Goal: Ask a question: Seek information or help from site administrators or community

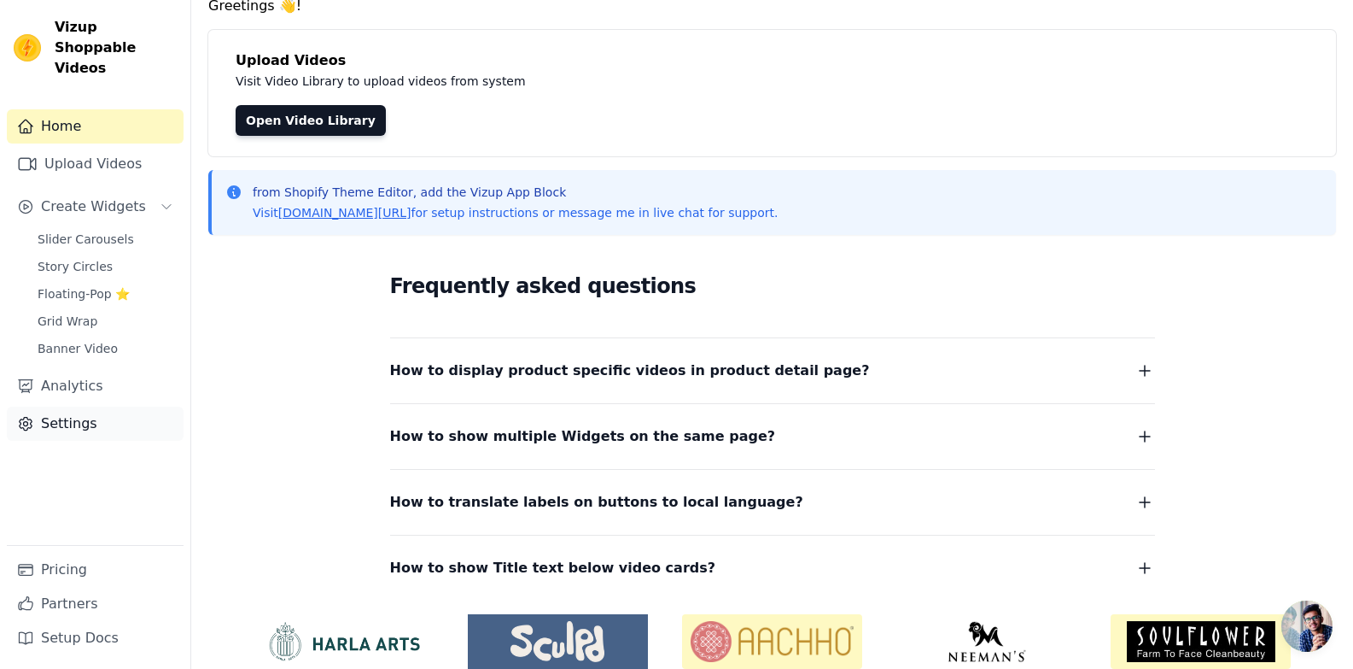
scroll to position [144, 0]
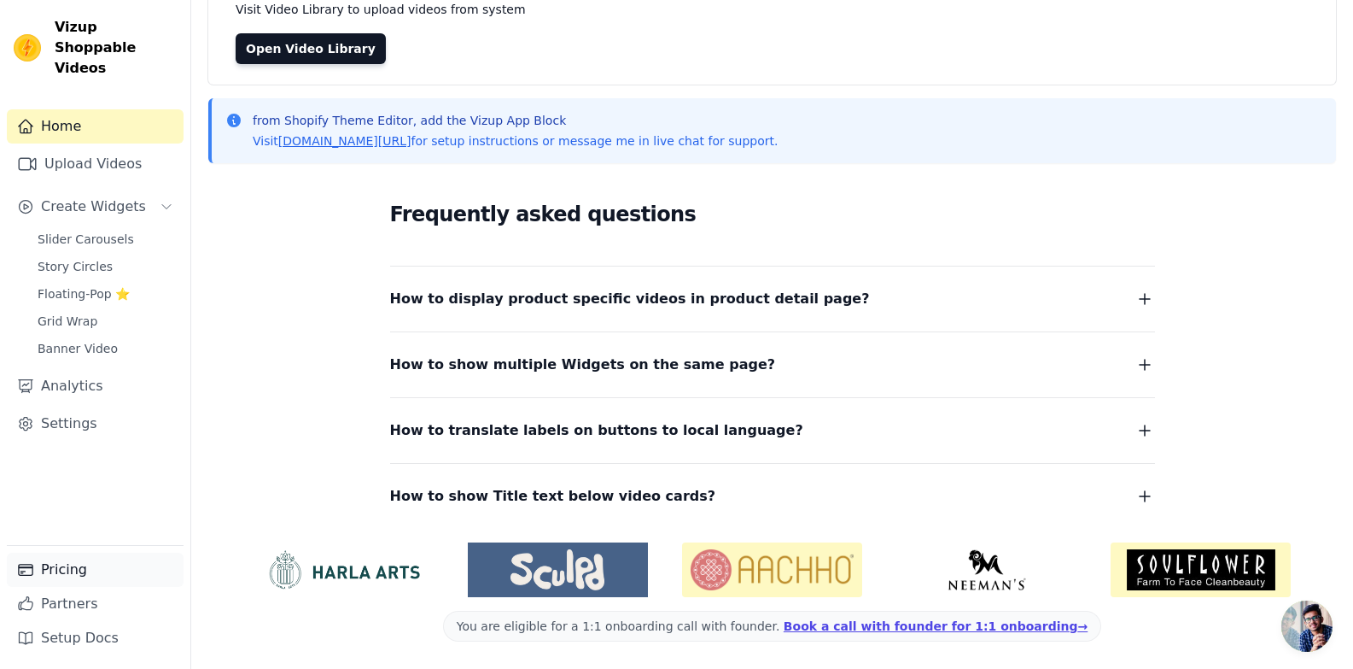
click at [52, 567] on link "Pricing" at bounding box center [95, 569] width 177 height 34
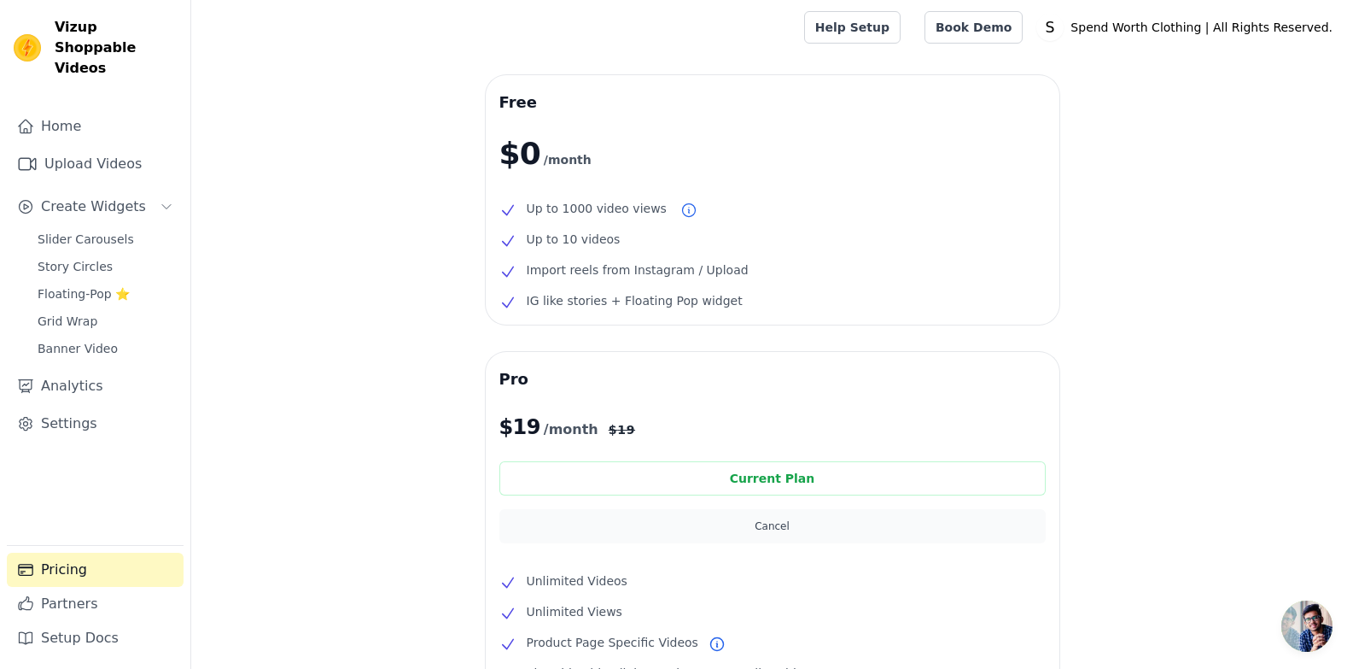
click at [770, 524] on button "Cancel" at bounding box center [772, 526] width 546 height 34
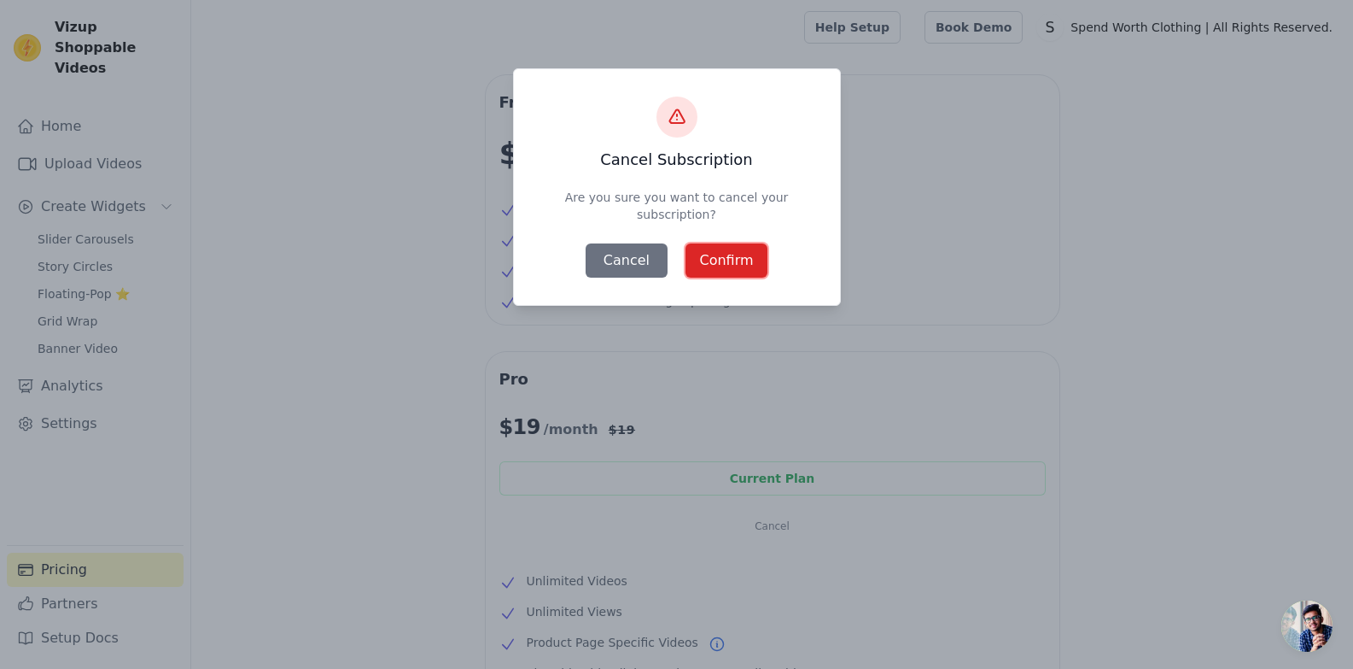
click at [708, 263] on button "Confirm" at bounding box center [727, 260] width 82 height 34
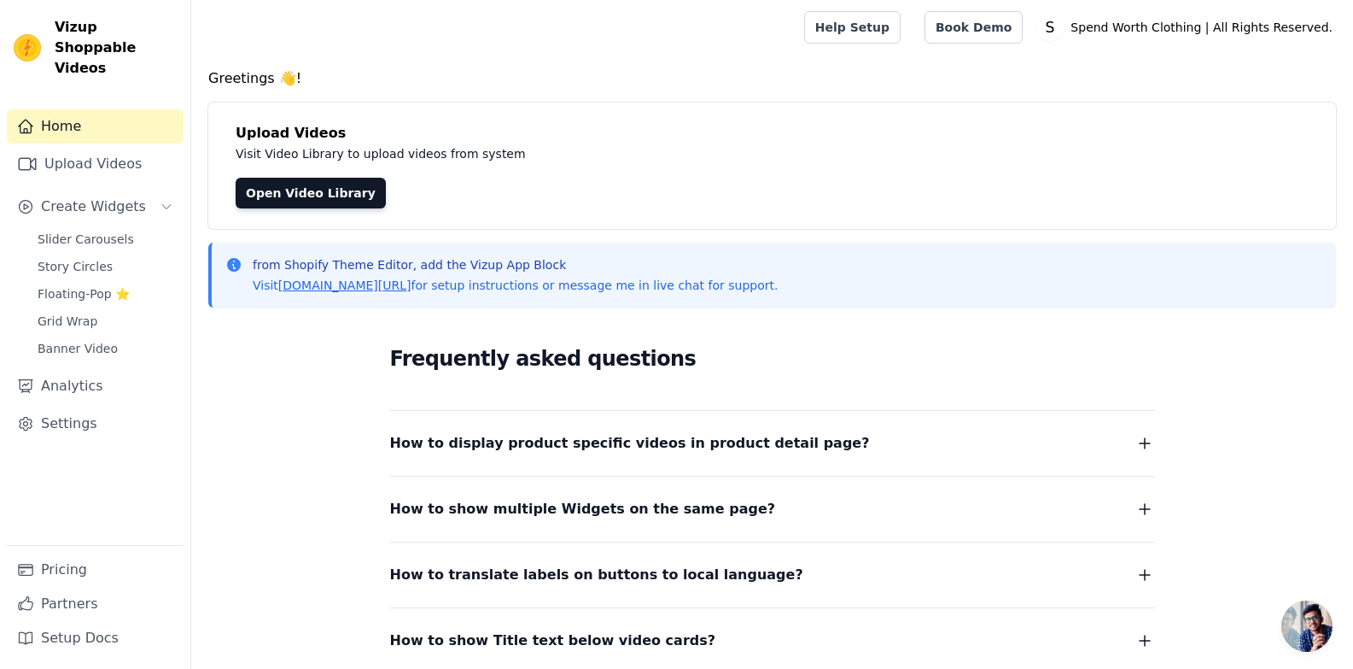
scroll to position [144, 0]
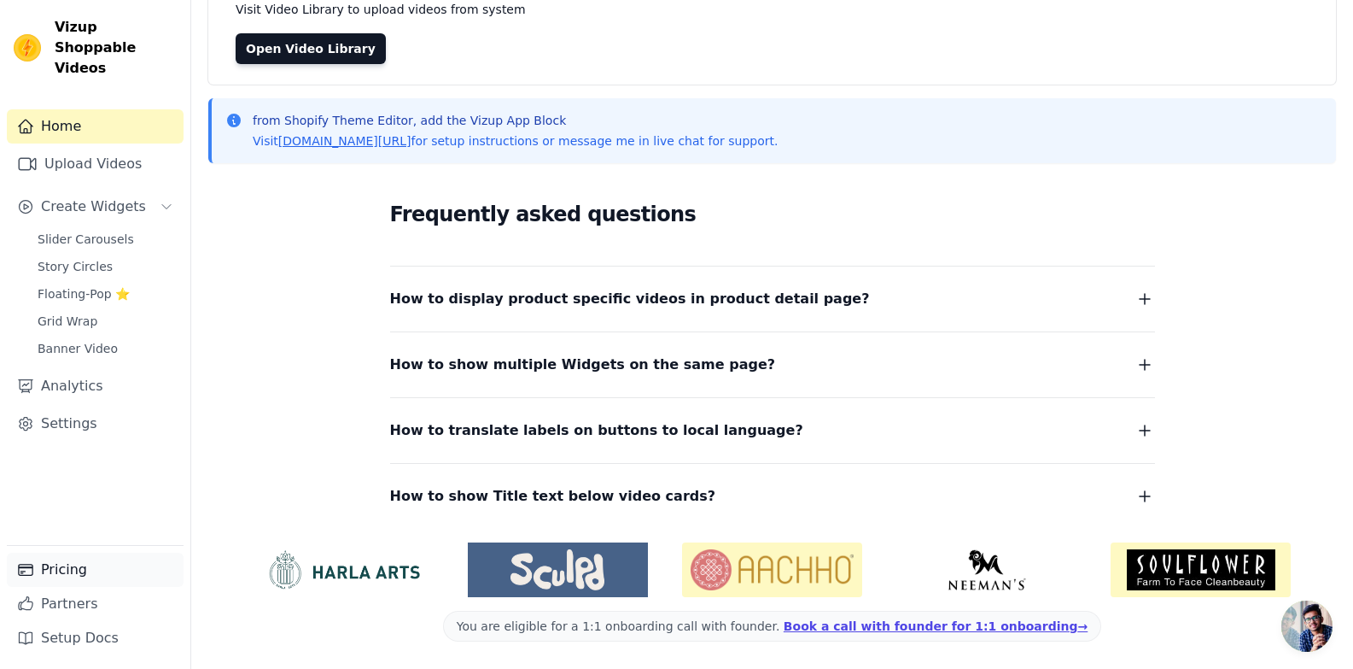
click at [68, 572] on link "Pricing" at bounding box center [95, 569] width 177 height 34
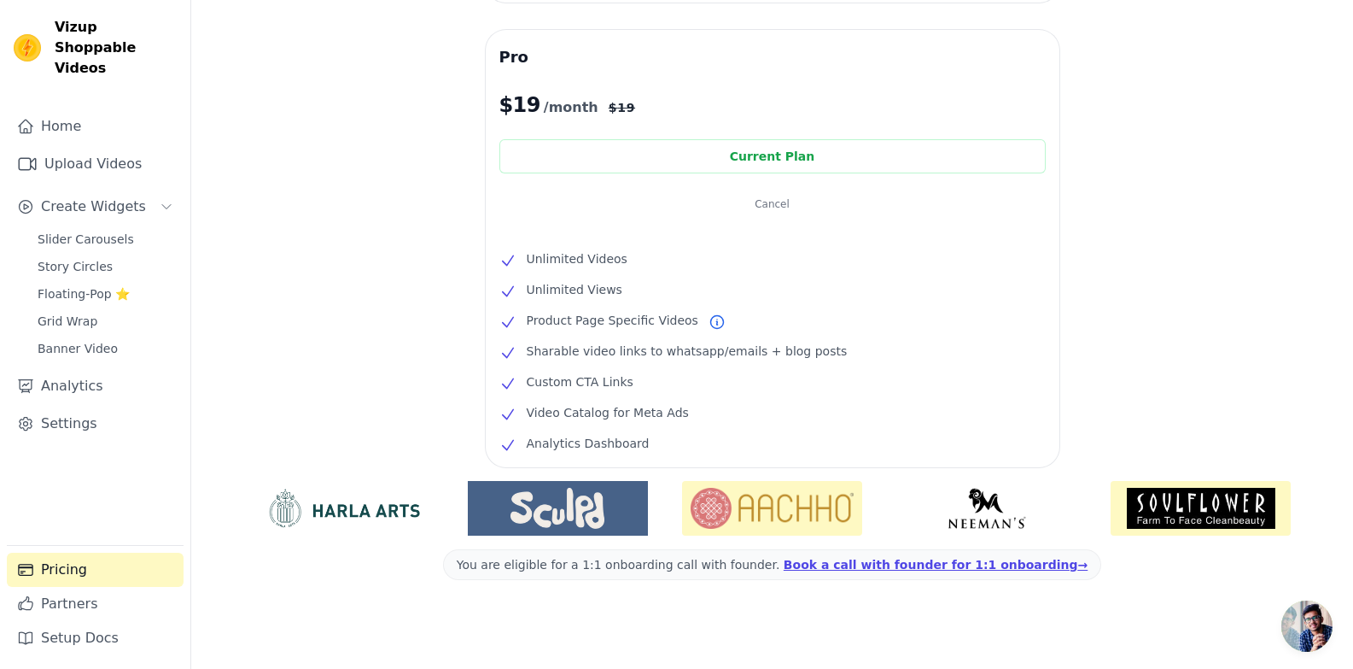
scroll to position [330, 0]
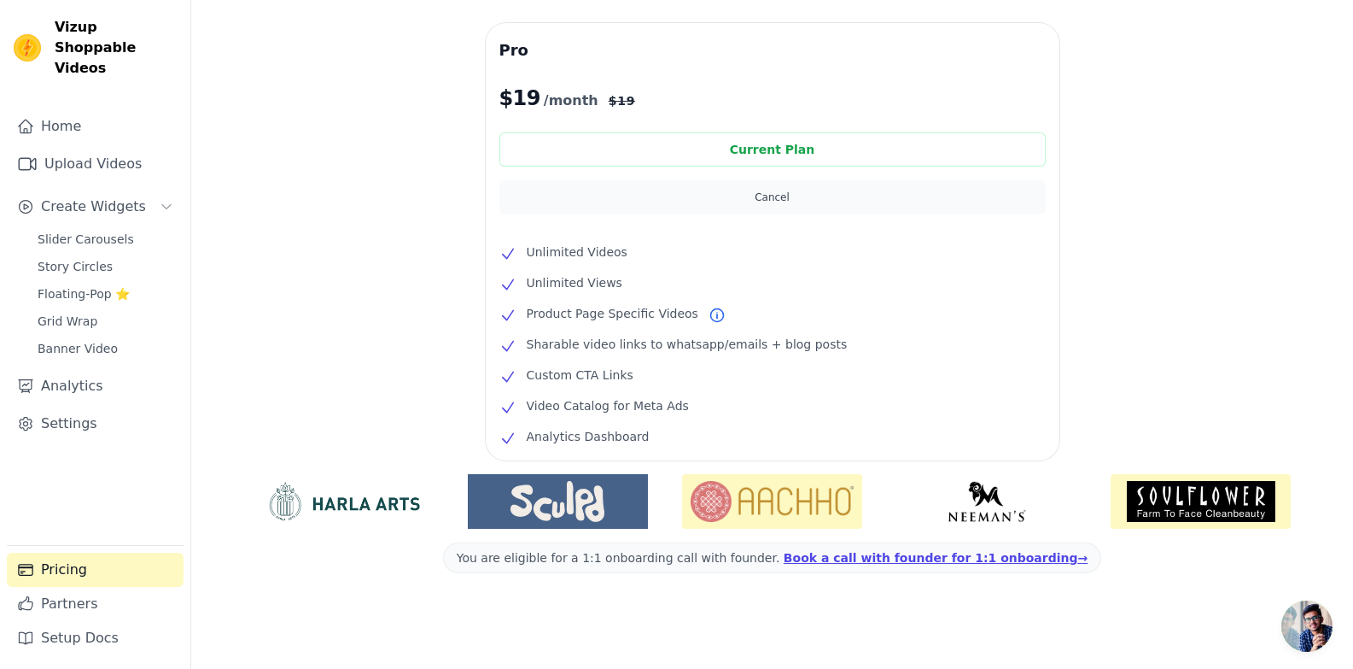
click at [773, 198] on button "Cancel" at bounding box center [772, 197] width 546 height 34
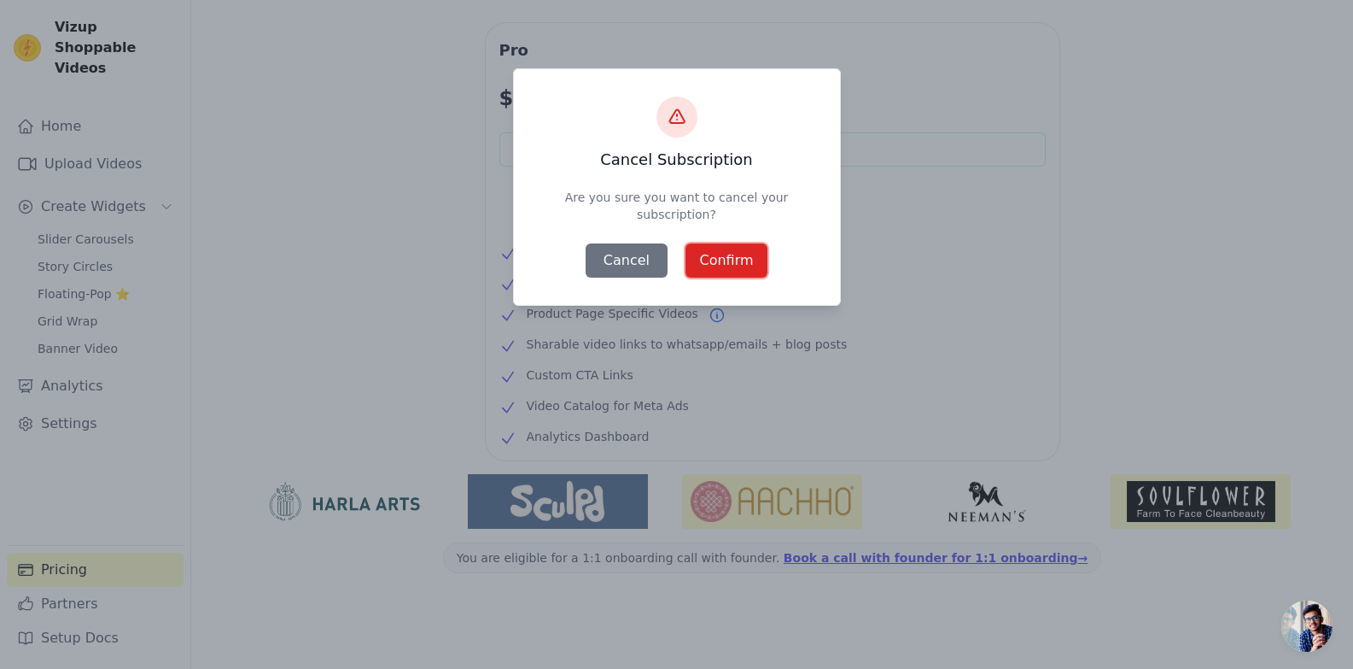
click at [733, 258] on button "Confirm" at bounding box center [727, 260] width 82 height 34
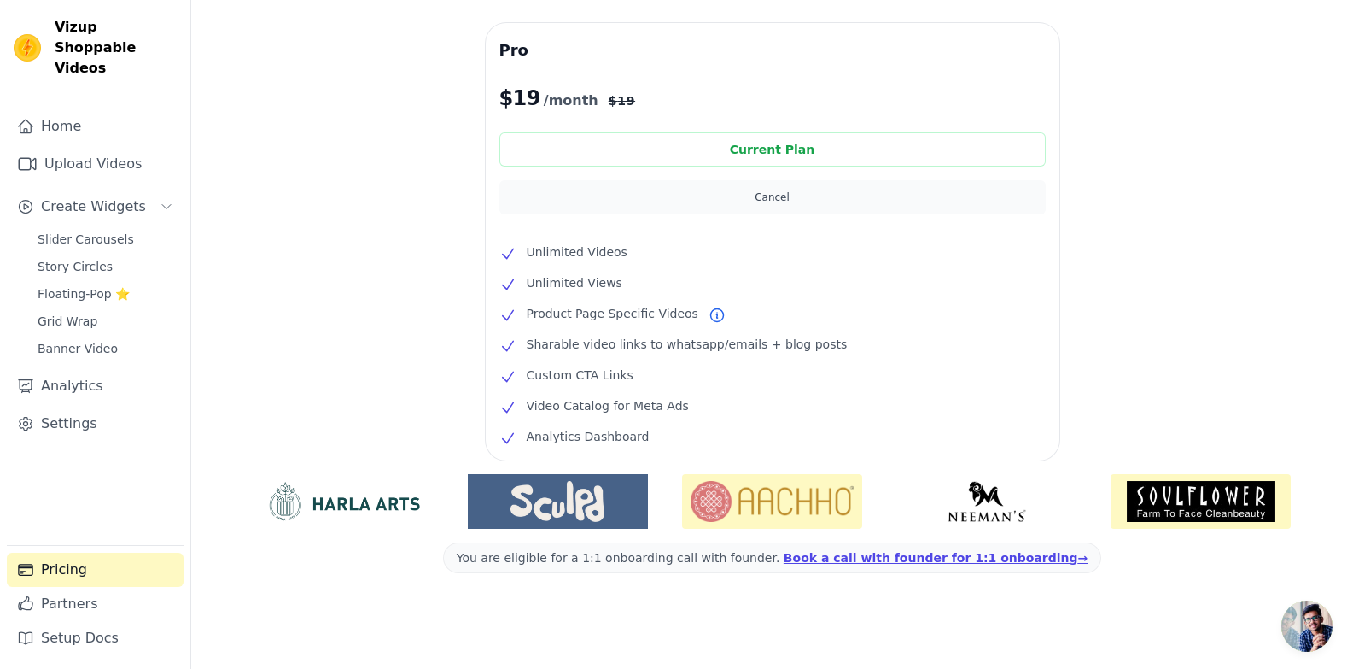
click at [750, 190] on button "Cancel" at bounding box center [772, 197] width 546 height 34
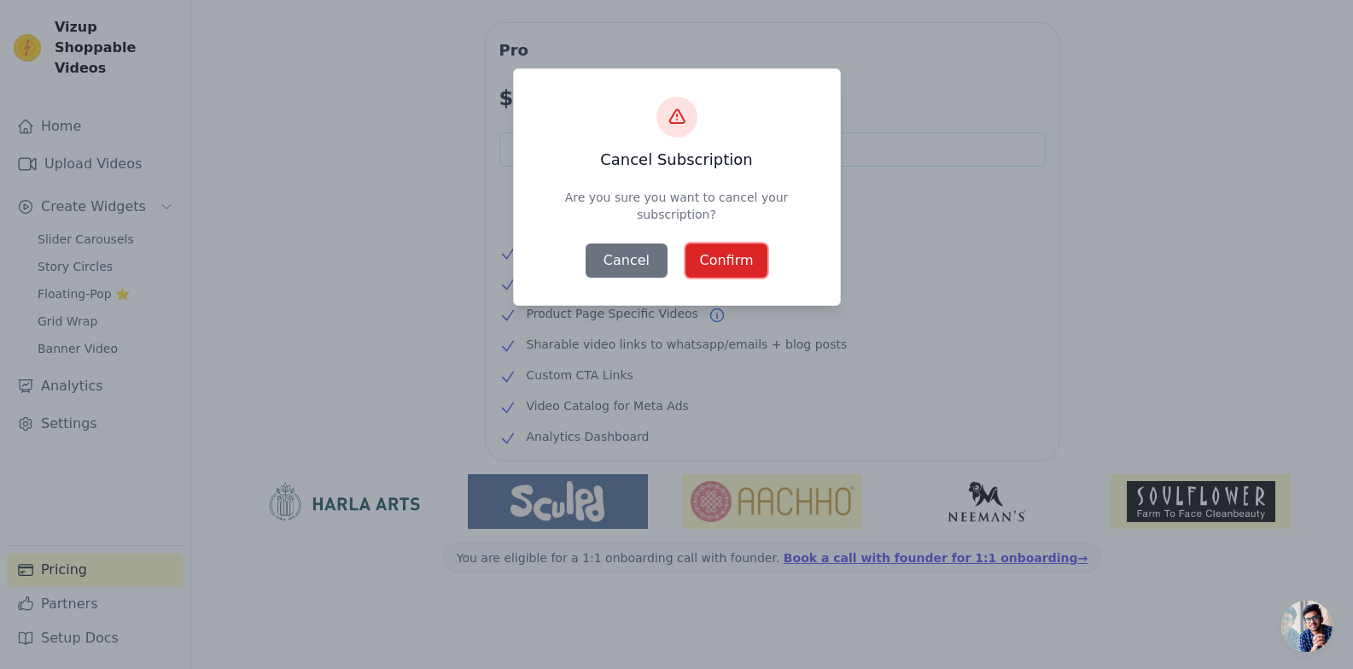
click at [733, 254] on button "Confirm" at bounding box center [727, 260] width 82 height 34
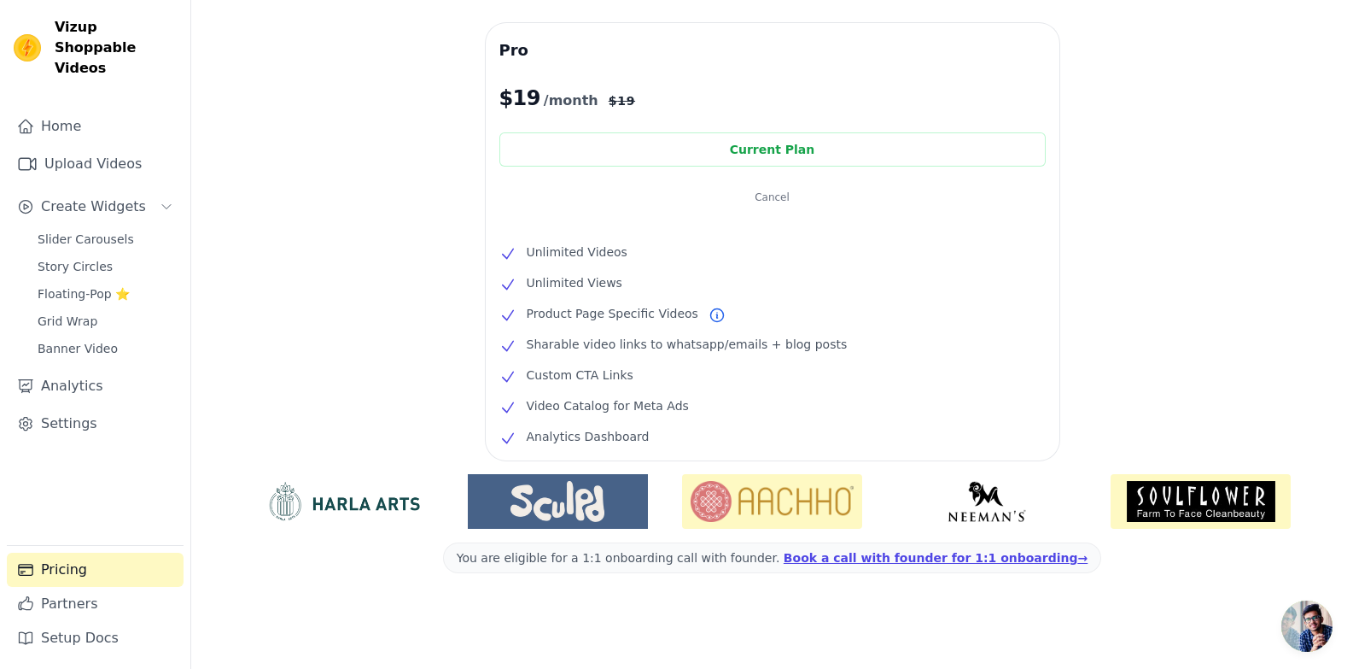
click at [1309, 639] on span "Open chat" at bounding box center [1307, 625] width 51 height 51
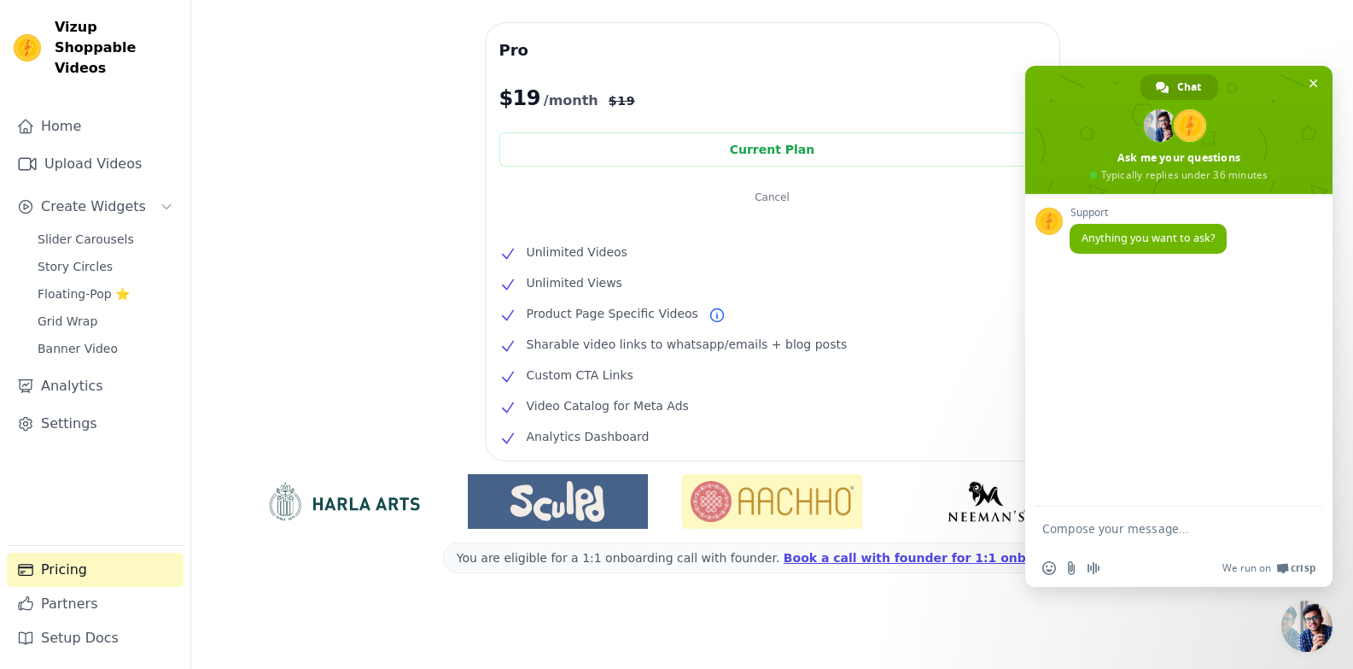
click at [1118, 533] on textarea "Compose your message..." at bounding box center [1161, 527] width 239 height 43
type textarea "HEY THERE"
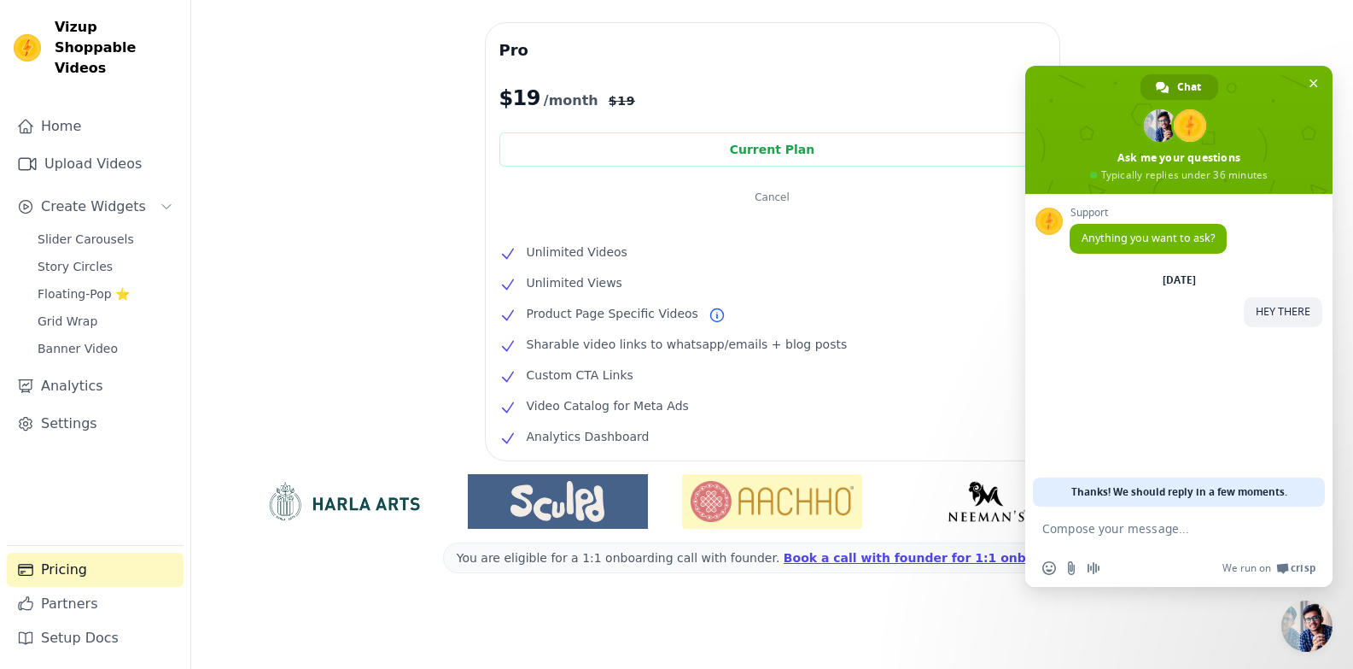
click at [1188, 534] on textarea "Compose your message..." at bounding box center [1161, 527] width 239 height 43
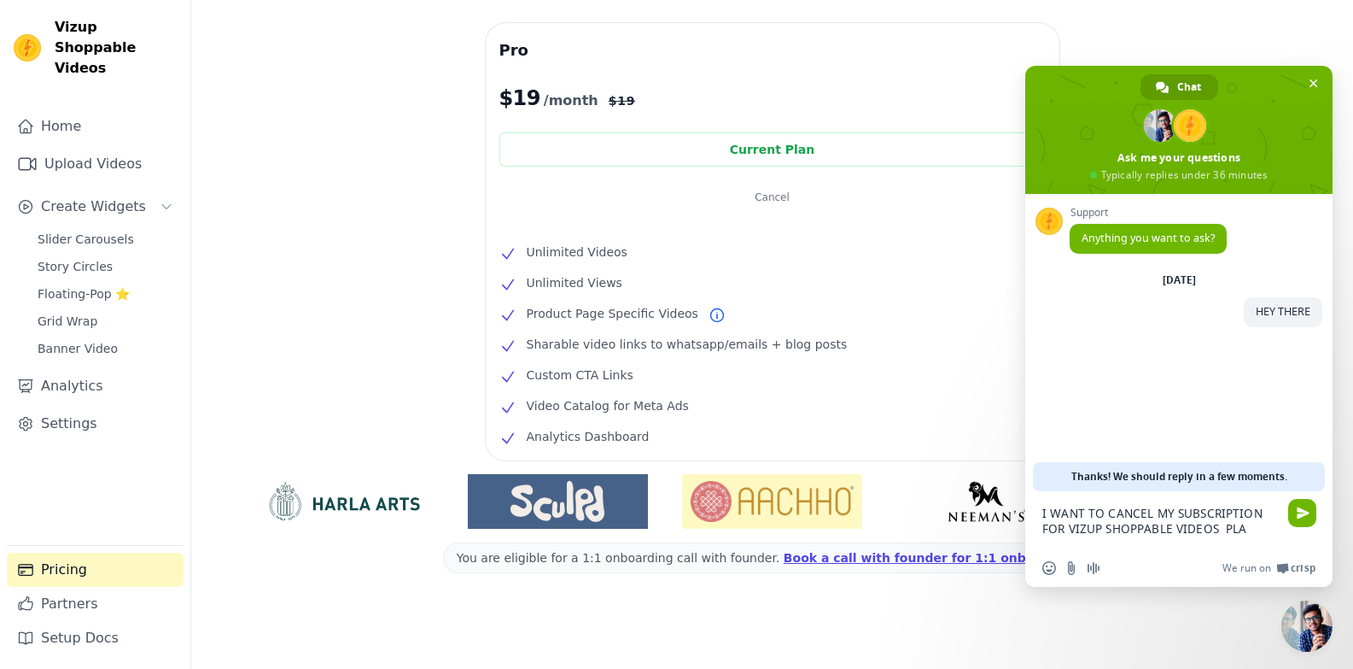
type textarea "I WANT TO CANCEL MY SUBSCRIPTION FOR VIZUP SHOPPABLE VIDEOS PLAN"
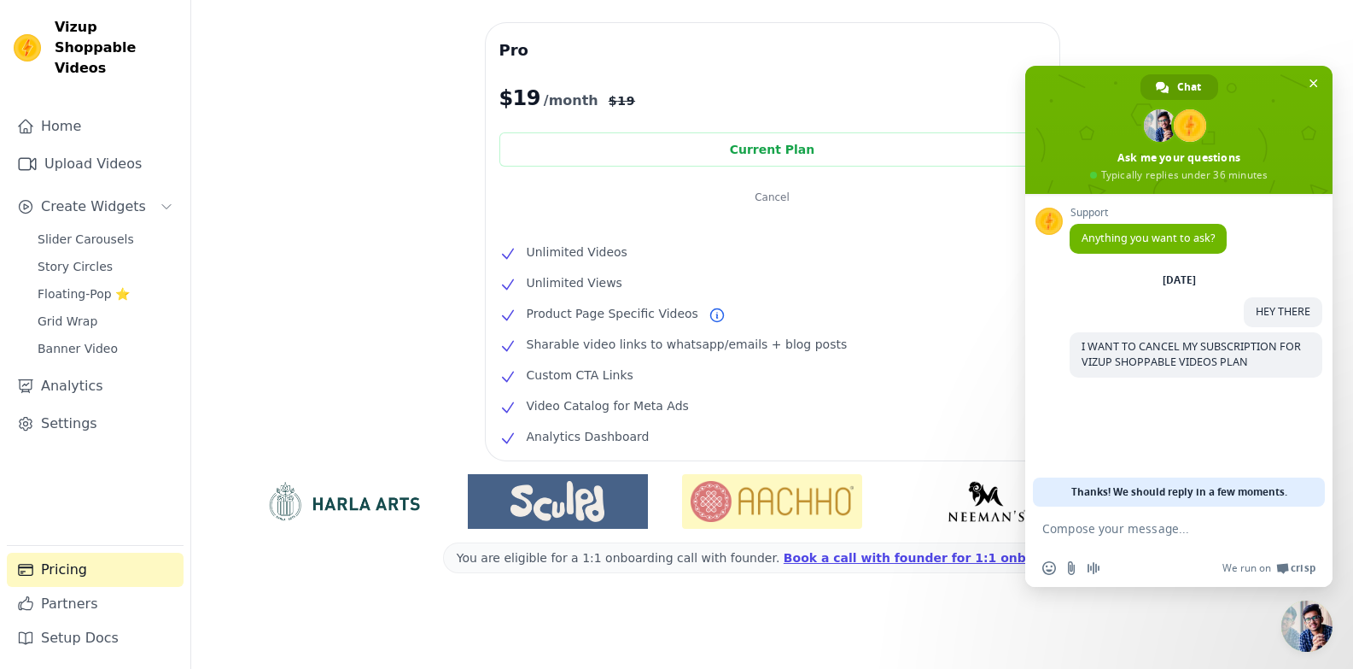
click at [1123, 540] on textarea "Compose your message..." at bounding box center [1161, 527] width 239 height 43
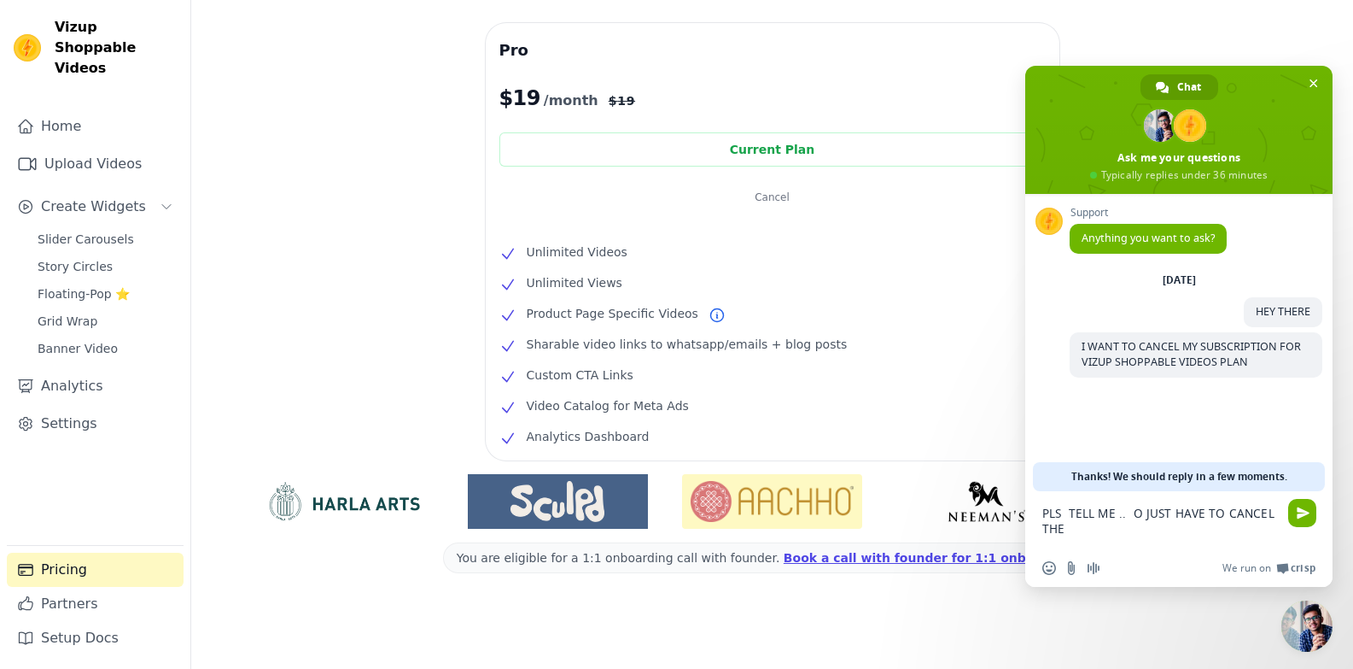
scroll to position [45, 0]
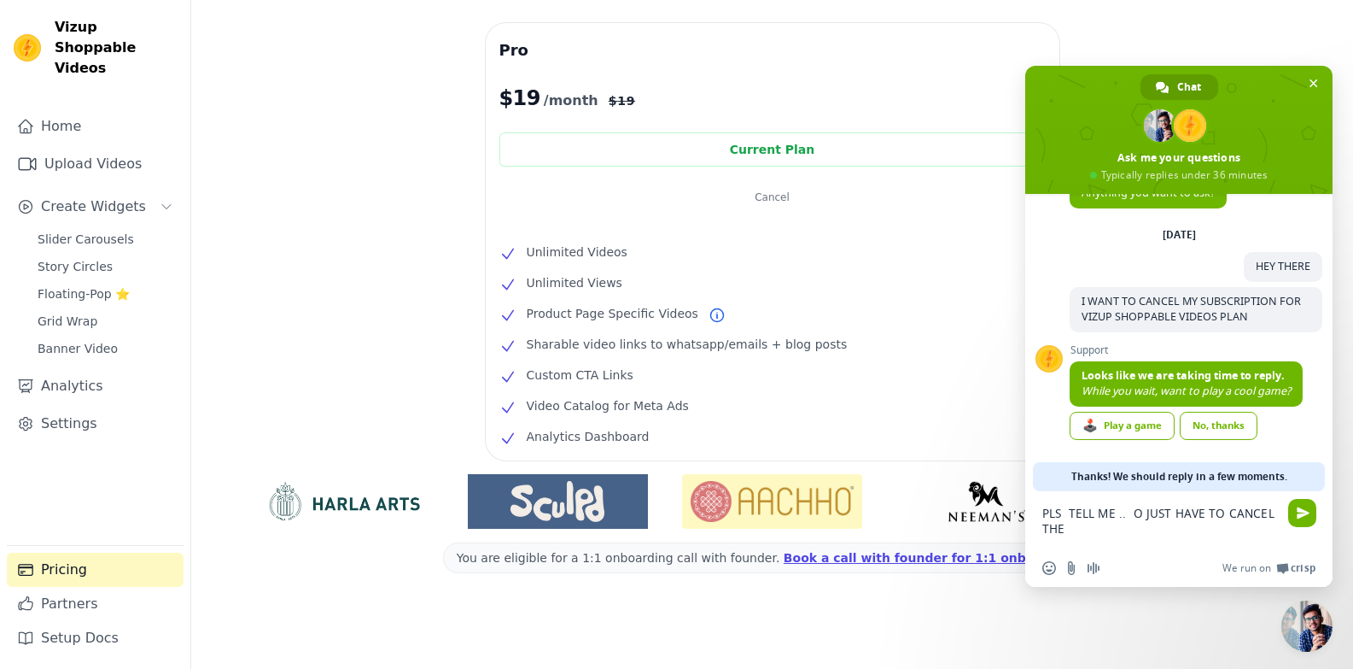
click at [1137, 517] on textarea "PLS TELL ME .. O JUST HAVE TO CANCEL THE" at bounding box center [1161, 520] width 239 height 58
click at [1101, 529] on textarea "PLS TELL ME .. JUST HAVE TO CANCEL THE" at bounding box center [1161, 520] width 239 height 58
click at [1209, 510] on textarea "PLS TELL ME .. JUST HAVE TO CANCEL THE" at bounding box center [1161, 520] width 239 height 58
click at [1226, 517] on textarea "PLS TELL ME .. JUST BY CANCEL THE" at bounding box center [1161, 520] width 239 height 58
click at [1086, 531] on textarea "PLS TELL ME .. JUST BY CANCELLING THE" at bounding box center [1161, 520] width 239 height 58
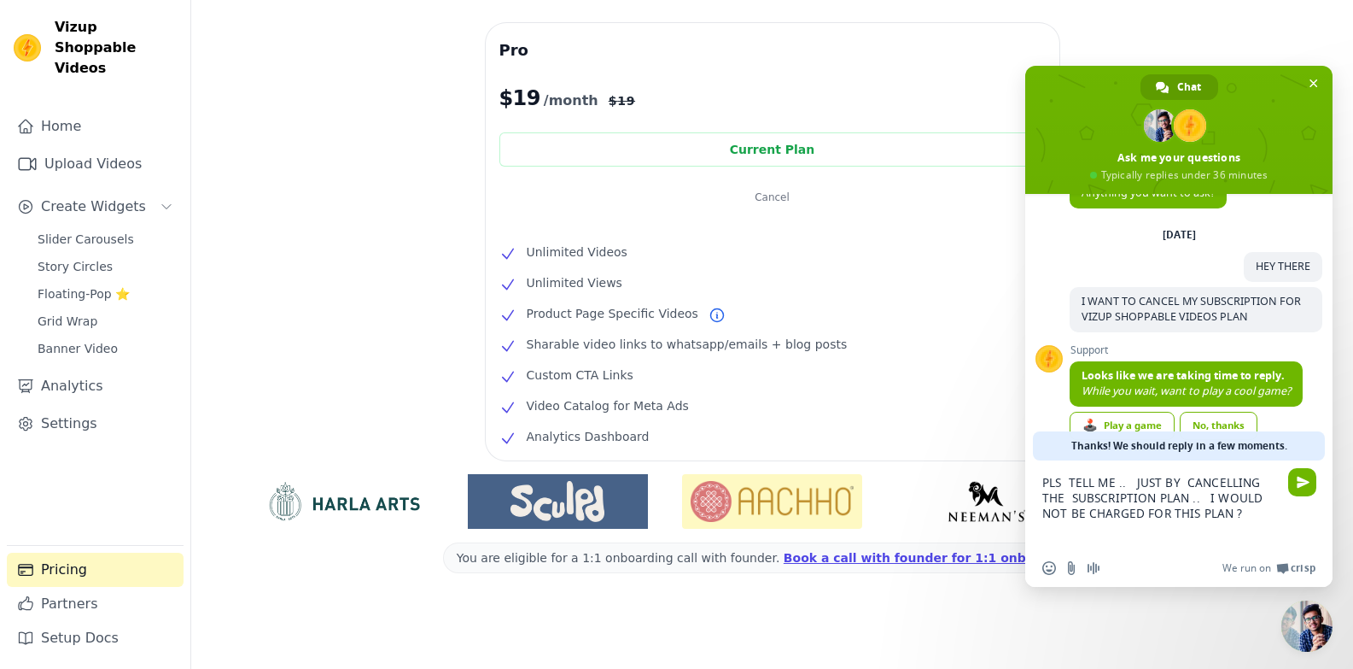
type textarea "PLS TELL ME .. JUST BY CANCELLING THE SUBSCRIPTION PLAN .. I WOULD NOT BE CHARG…"
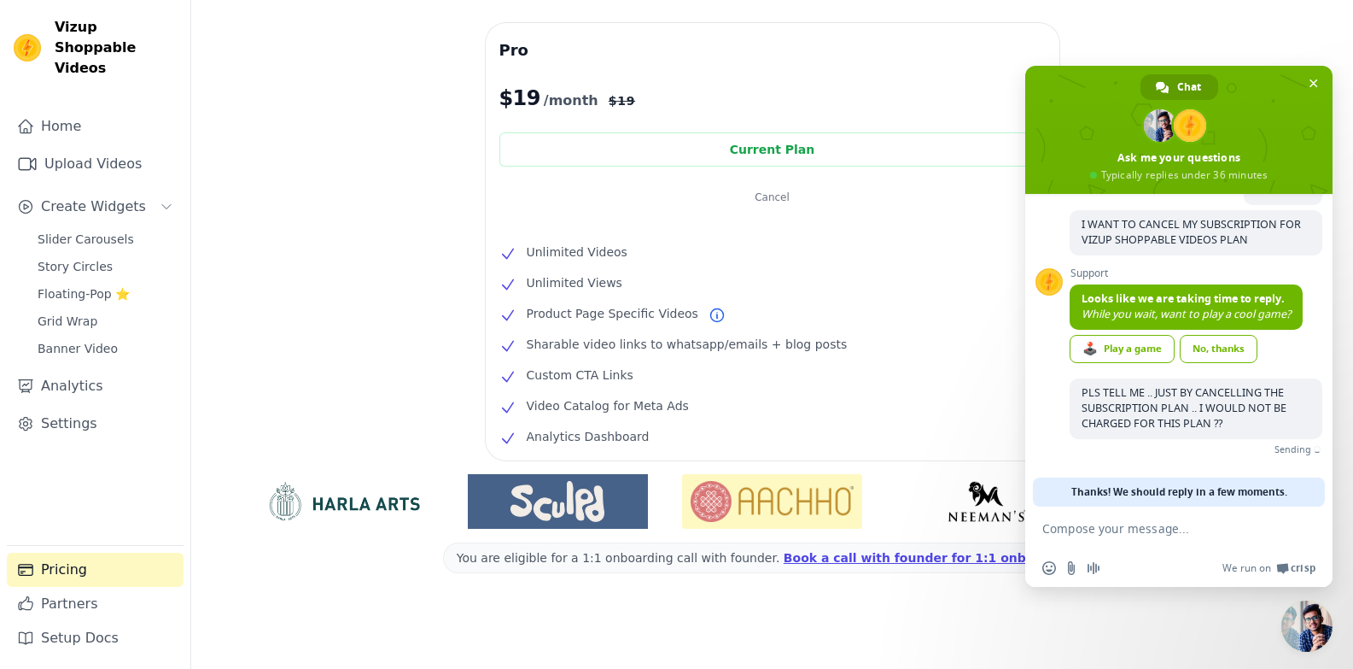
scroll to position [102, 0]
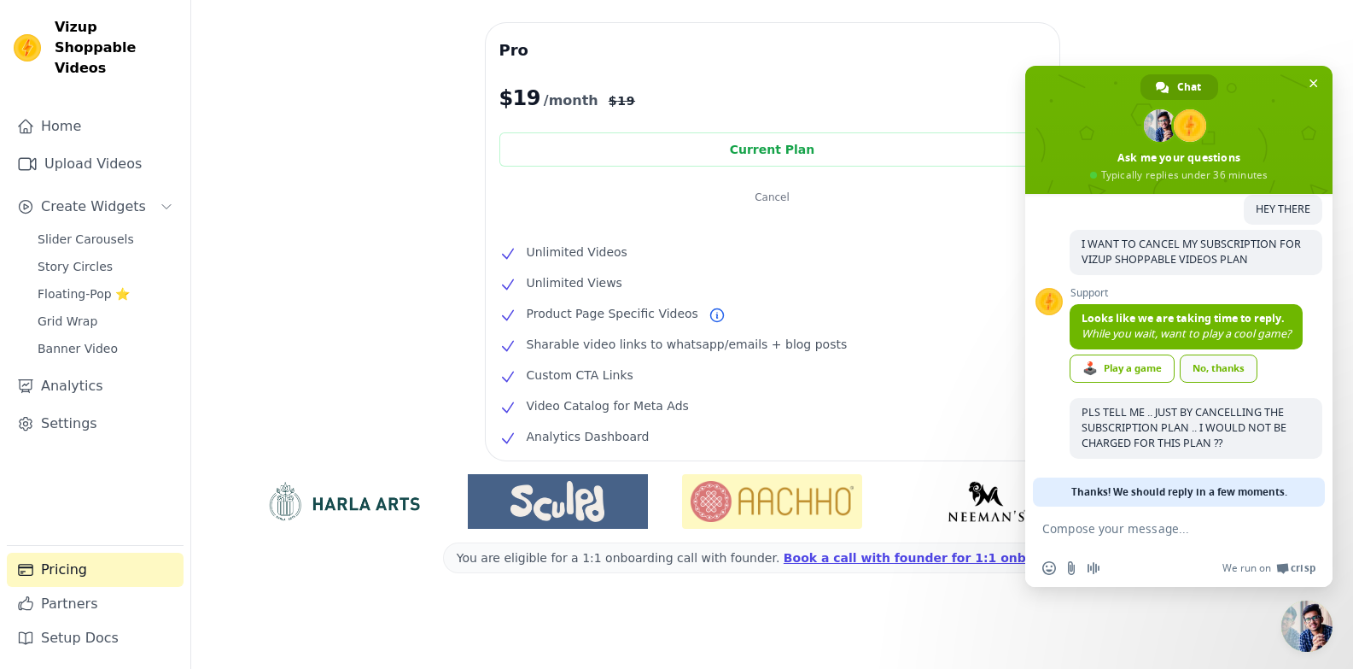
click at [1221, 370] on link "No, thanks" at bounding box center [1219, 368] width 78 height 28
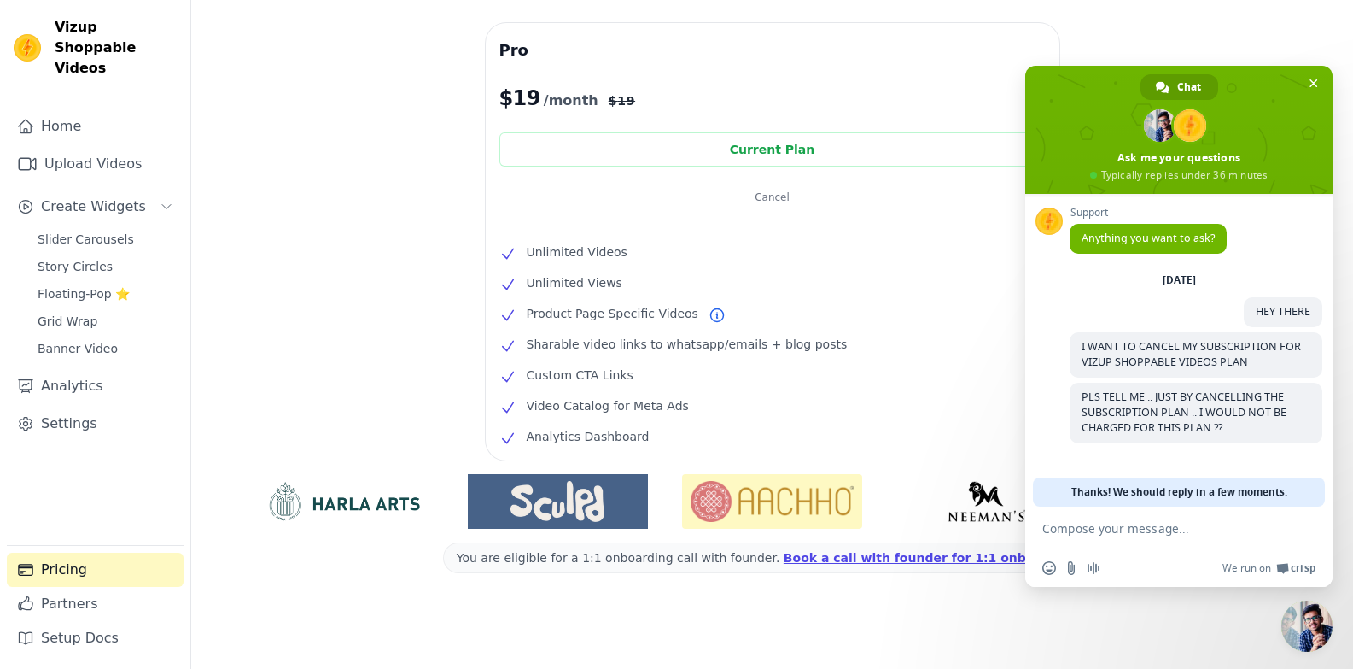
click at [1114, 537] on textarea "Compose your message..." at bounding box center [1161, 527] width 239 height 43
type textarea "T"
type textarea "FROM NEXT MONTH ??"
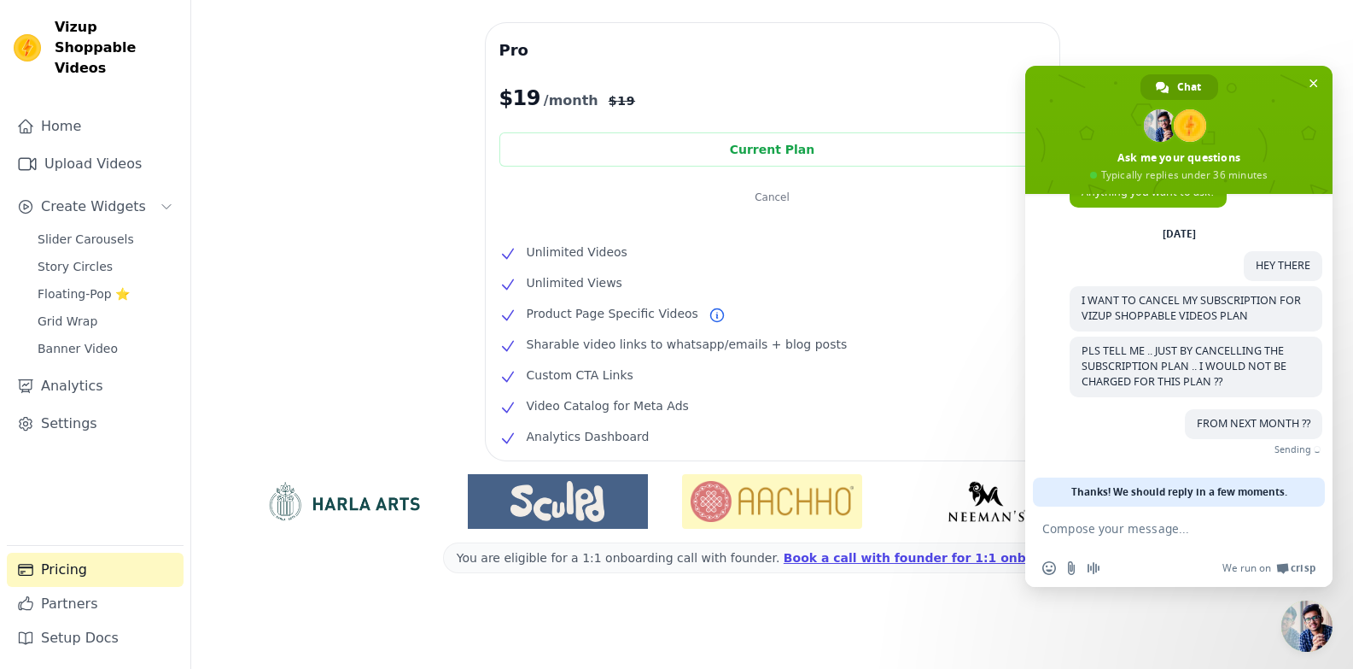
scroll to position [20, 0]
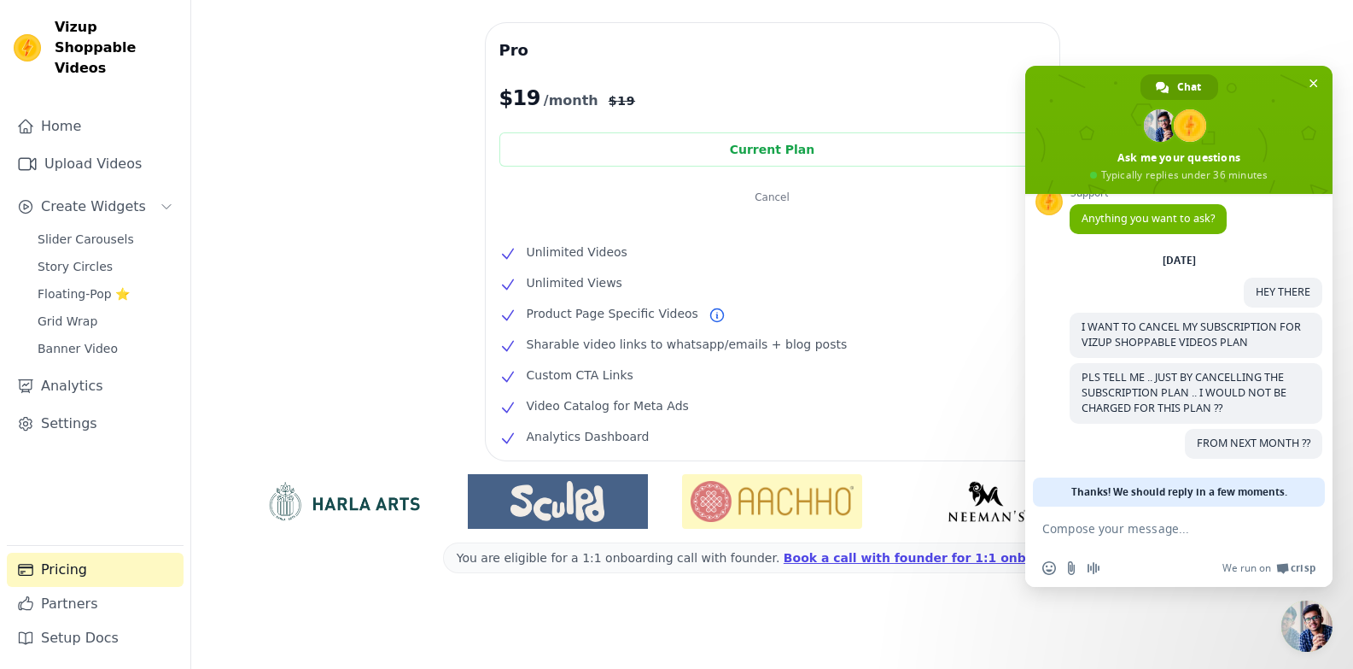
click at [1147, 46] on div "Free $0 /month Up to 1000 video views Up to 10 videos Import reels from Instagr…" at bounding box center [772, 207] width 1162 height 922
click at [1283, 54] on div "Free $0 /month Up to 1000 video views Up to 10 videos Import reels from Instagr…" at bounding box center [772, 207] width 1162 height 922
click at [1176, 83] on link "Chat" at bounding box center [1180, 87] width 78 height 26
click at [1095, 73] on span at bounding box center [1178, 130] width 307 height 128
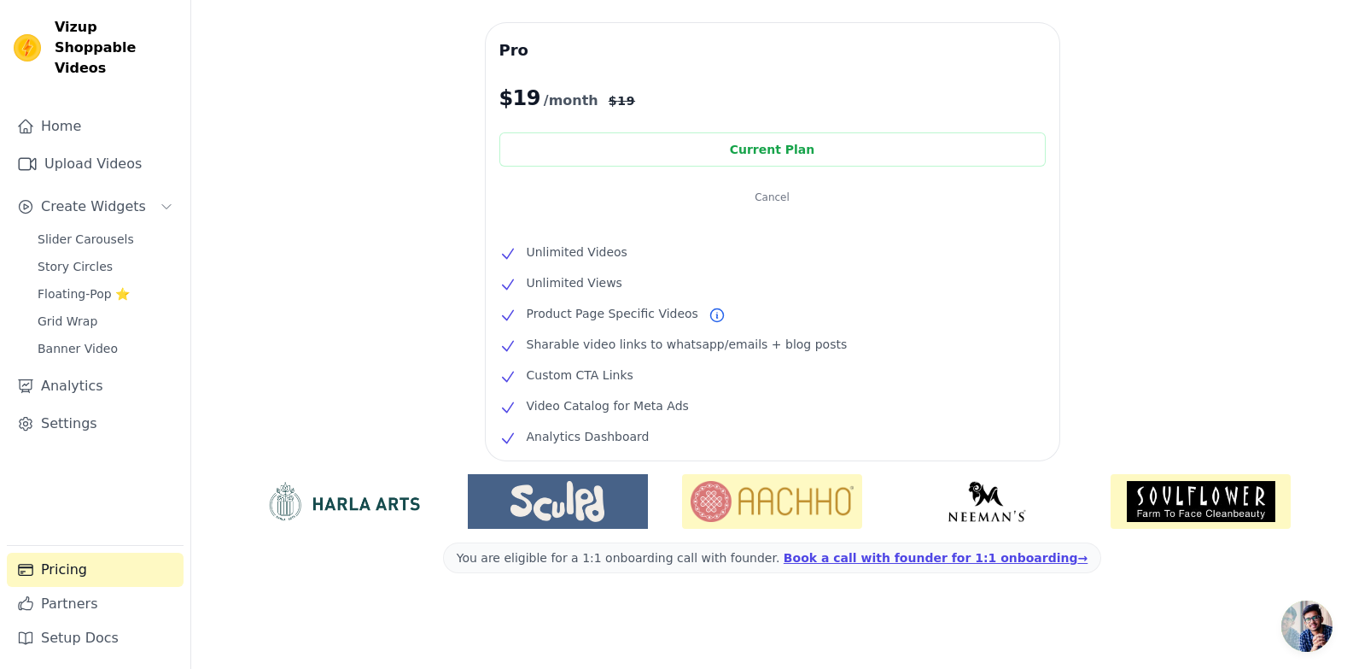
scroll to position [36, 0]
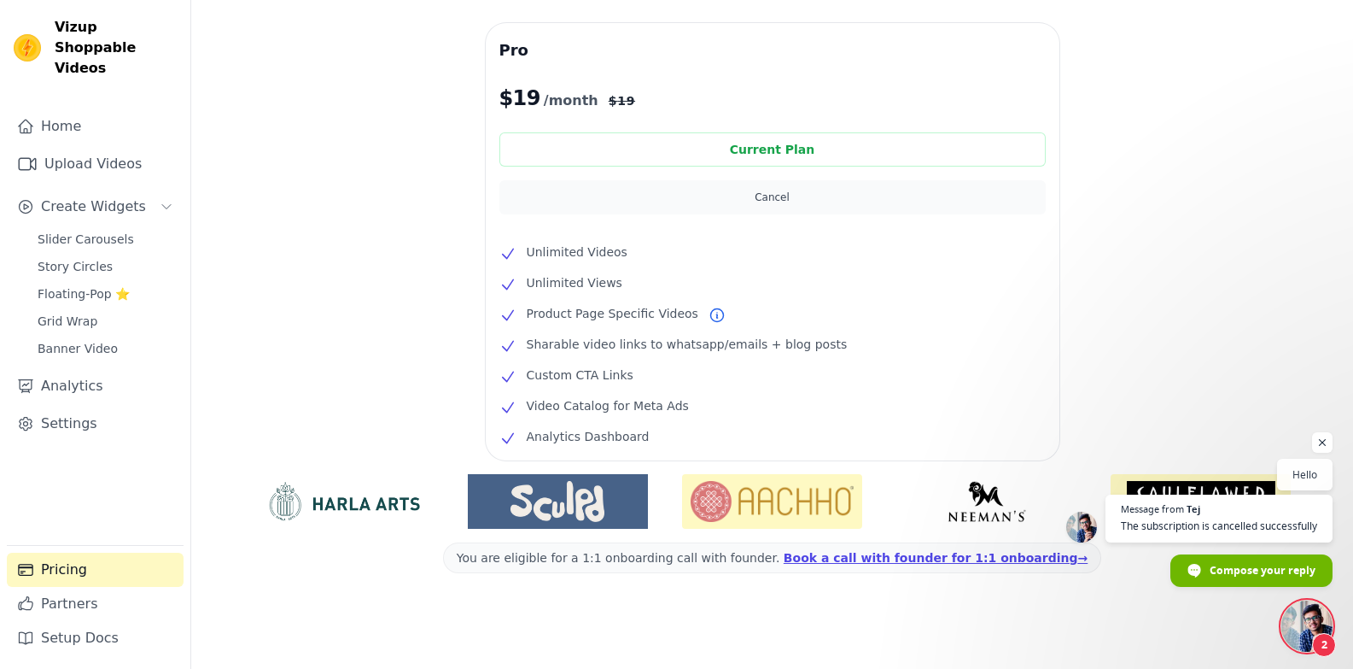
click at [770, 194] on button "Cancel" at bounding box center [772, 197] width 546 height 34
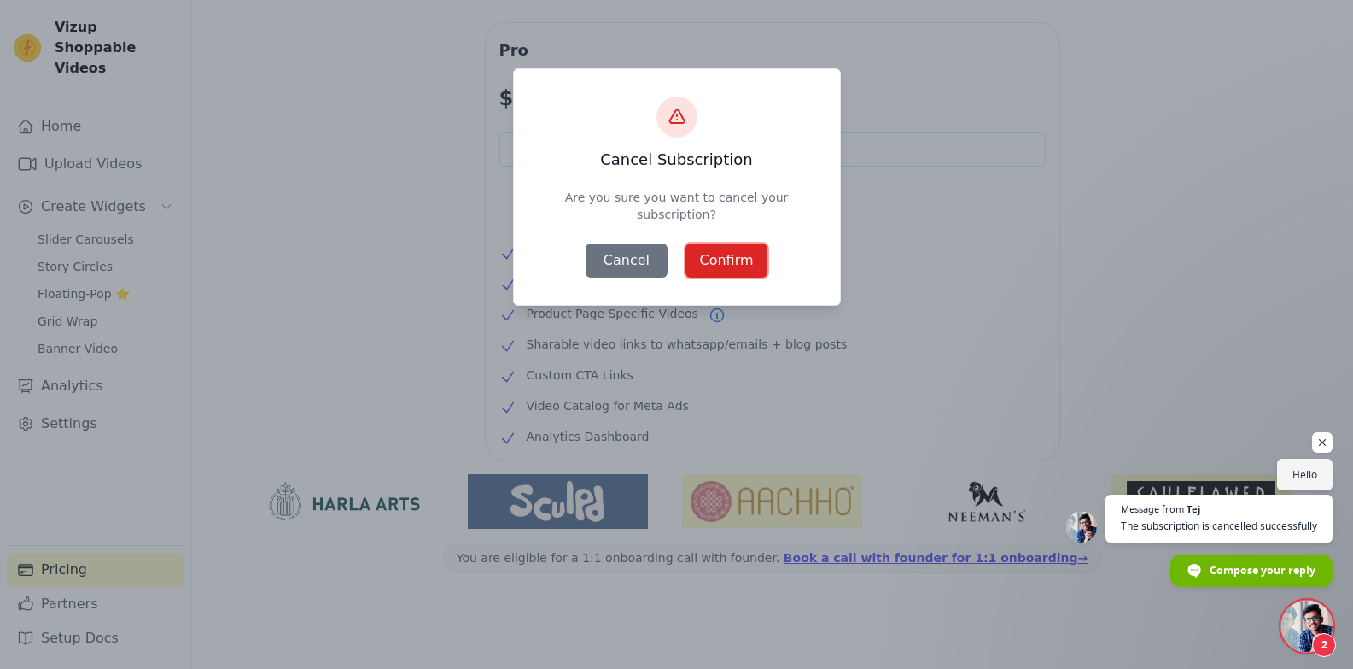
click at [722, 266] on button "Confirm" at bounding box center [727, 260] width 82 height 34
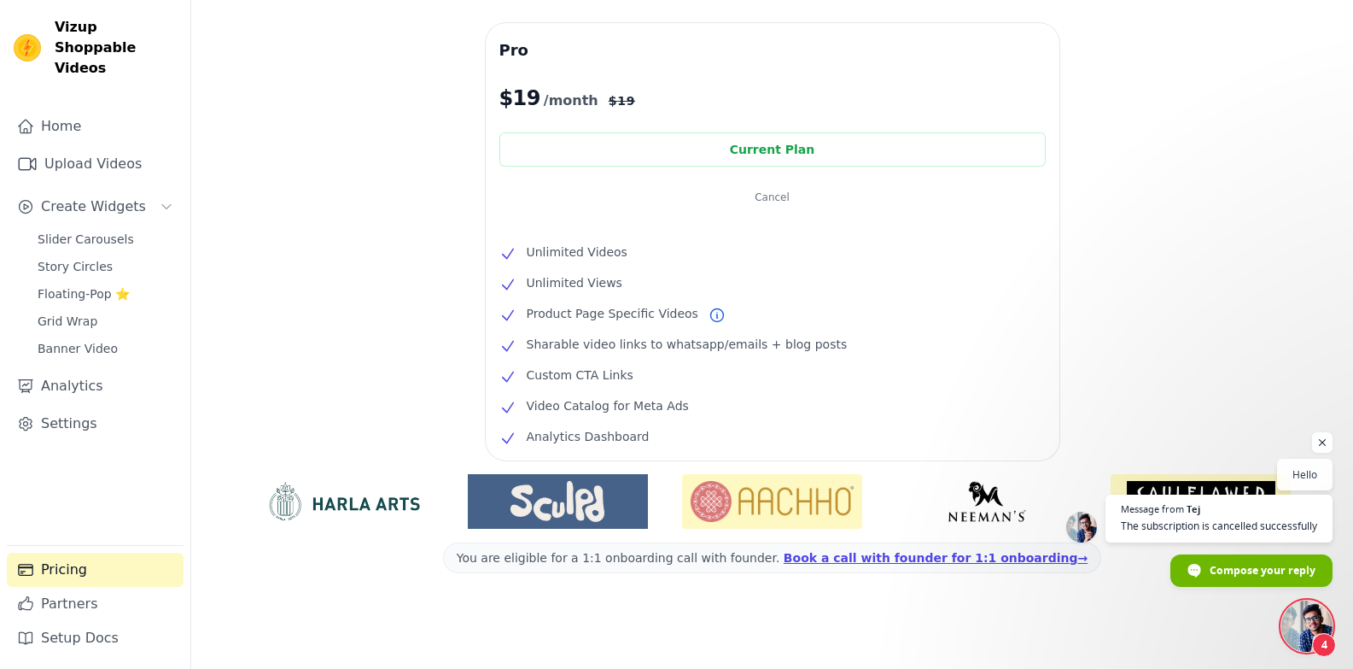
click at [373, 196] on div "Free $0 /month Up to 1000 video views Up to 10 videos Import reels from Instagr…" at bounding box center [772, 207] width 1162 height 922
click at [74, 406] on link "Settings" at bounding box center [95, 423] width 177 height 34
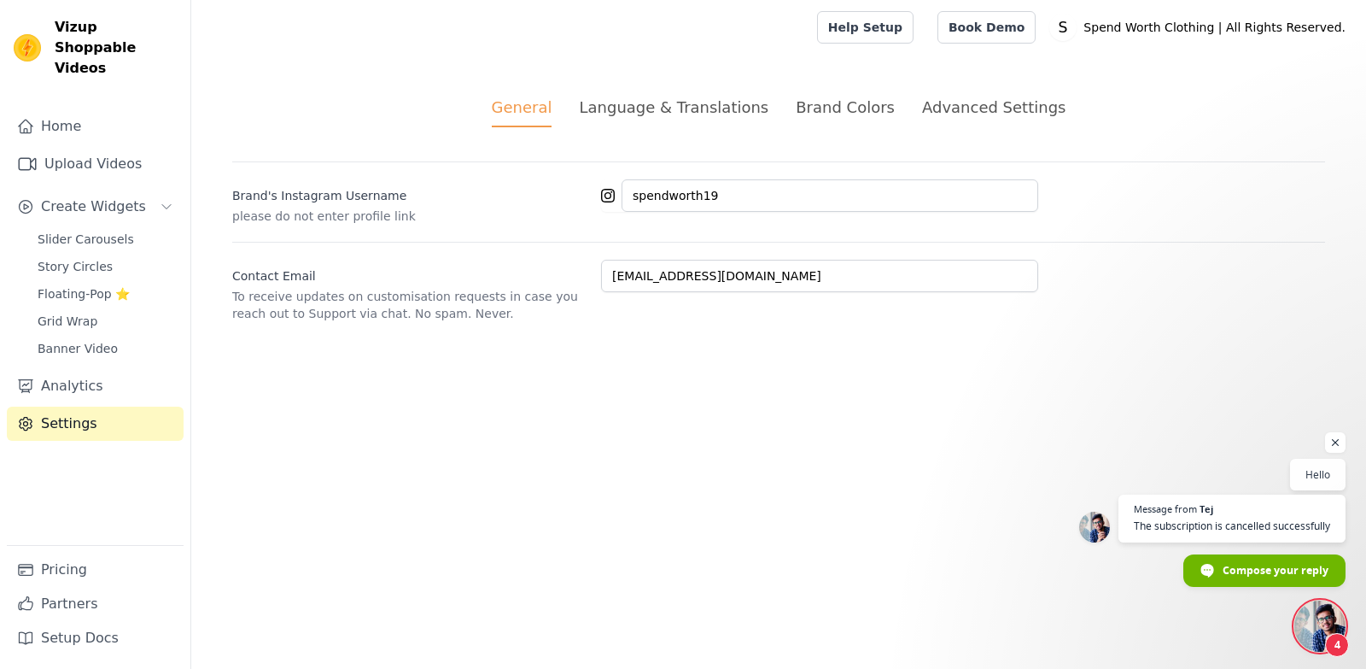
click at [952, 101] on div "Advanced Settings" at bounding box center [993, 107] width 143 height 23
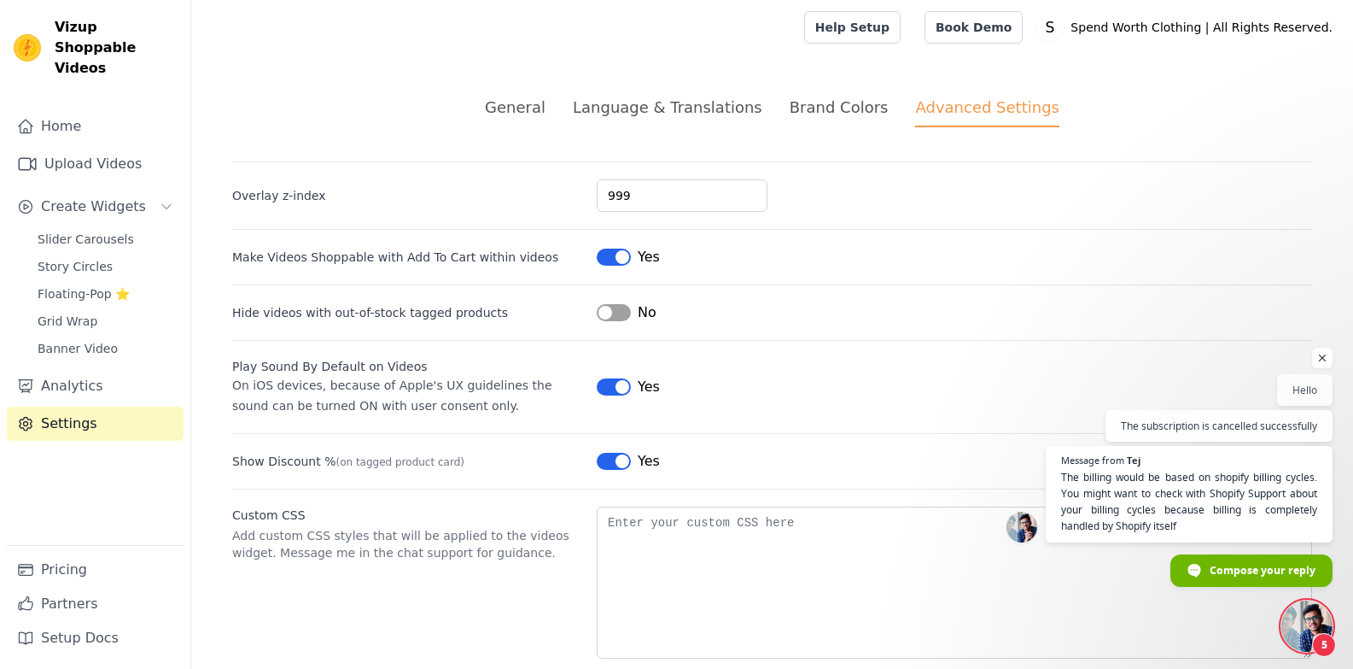
click at [1319, 628] on span "Open chat" at bounding box center [1307, 625] width 51 height 51
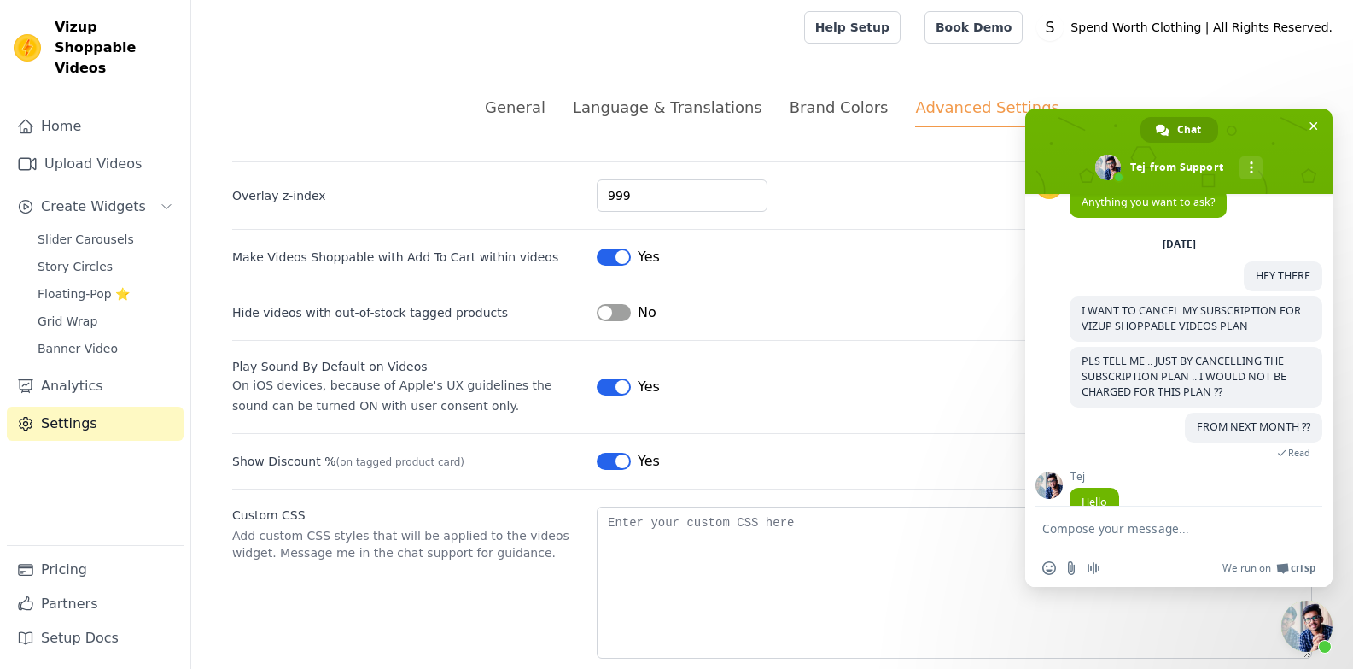
scroll to position [197, 0]
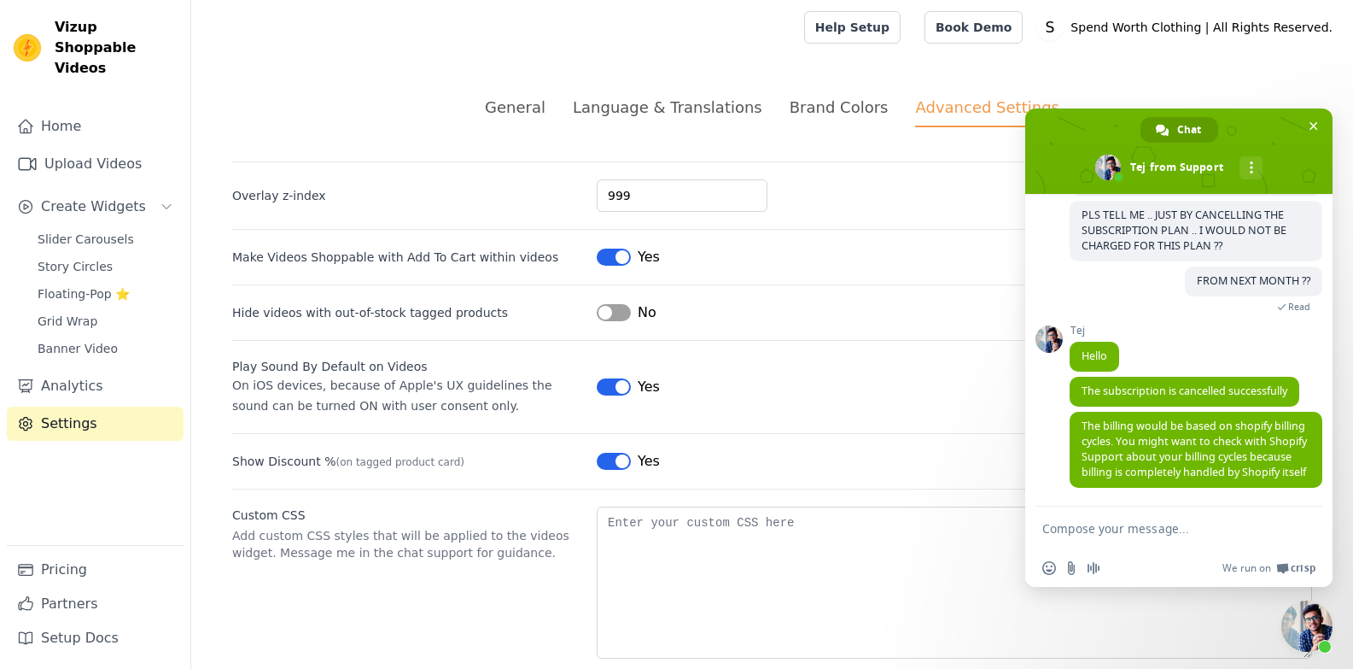
click at [1133, 530] on textarea "Compose your message..." at bounding box center [1161, 527] width 239 height 43
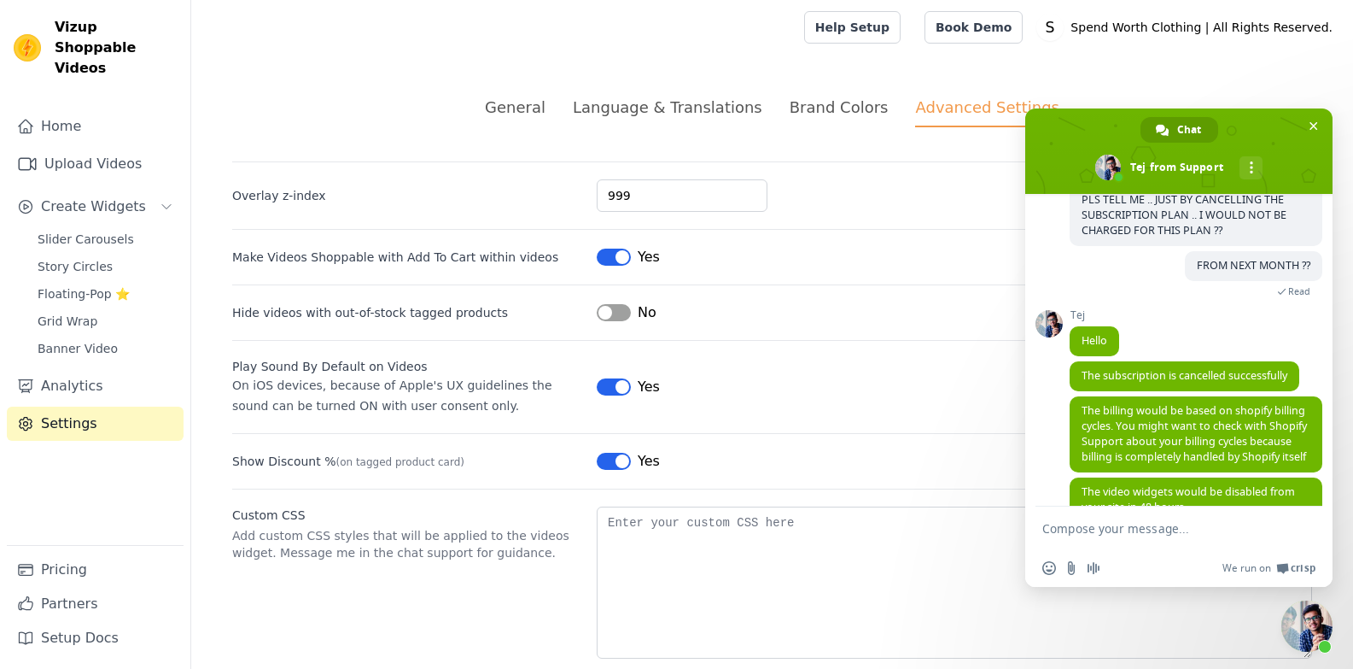
scroll to position [248, 0]
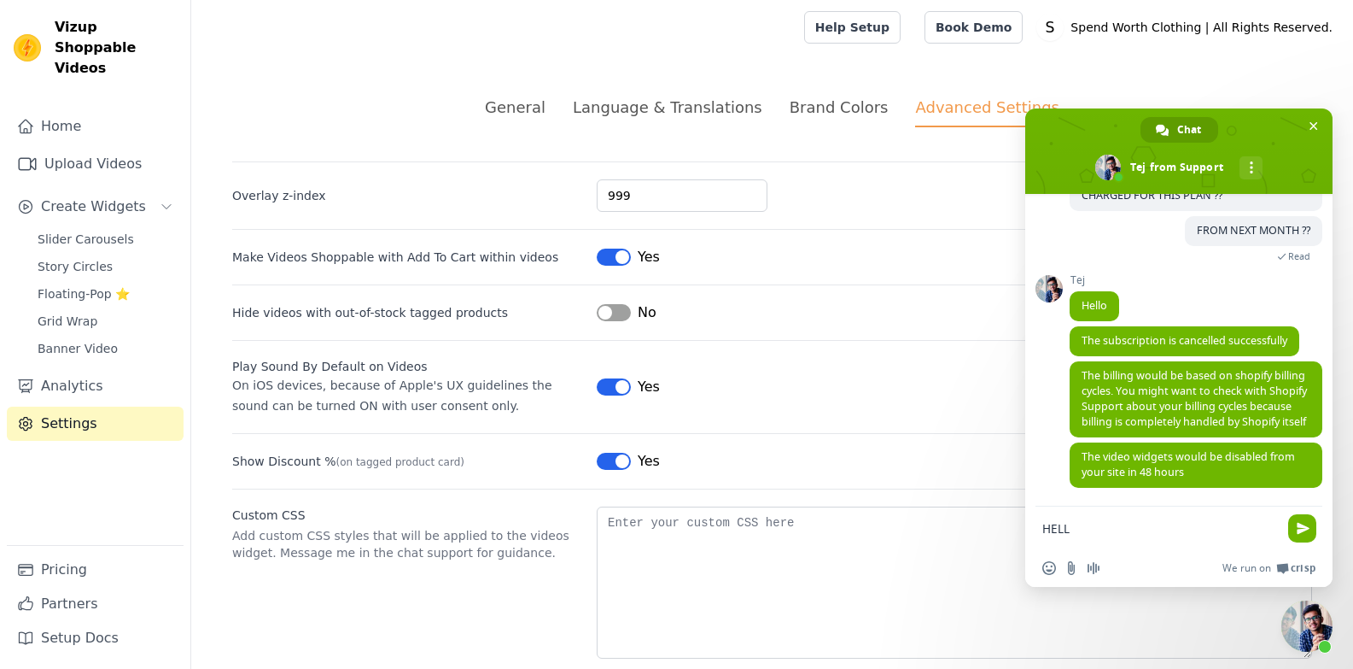
type textarea "HELLO"
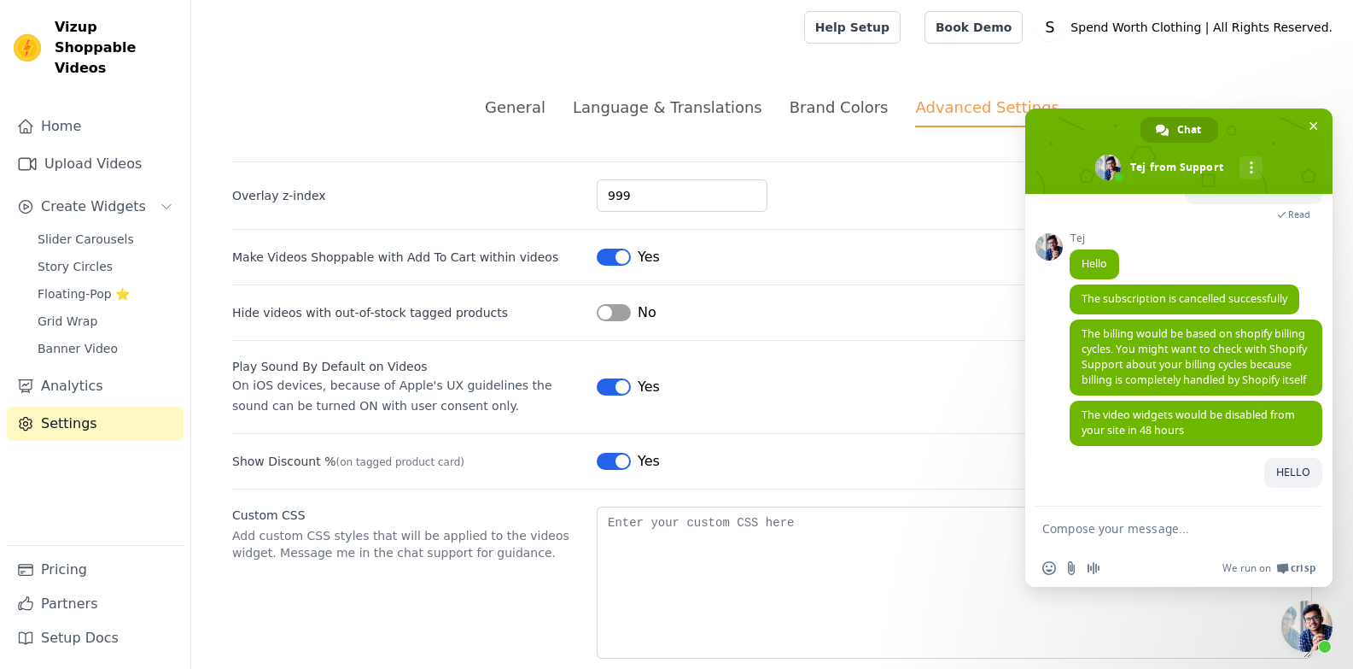
scroll to position [289, 0]
type textarea "Y"
click at [1097, 564] on span "Audio message" at bounding box center [1094, 568] width 14 height 14
click at [1150, 569] on span at bounding box center [1153, 568] width 14 height 14
click at [1126, 532] on textarea "Compose your message..." at bounding box center [1161, 527] width 239 height 43
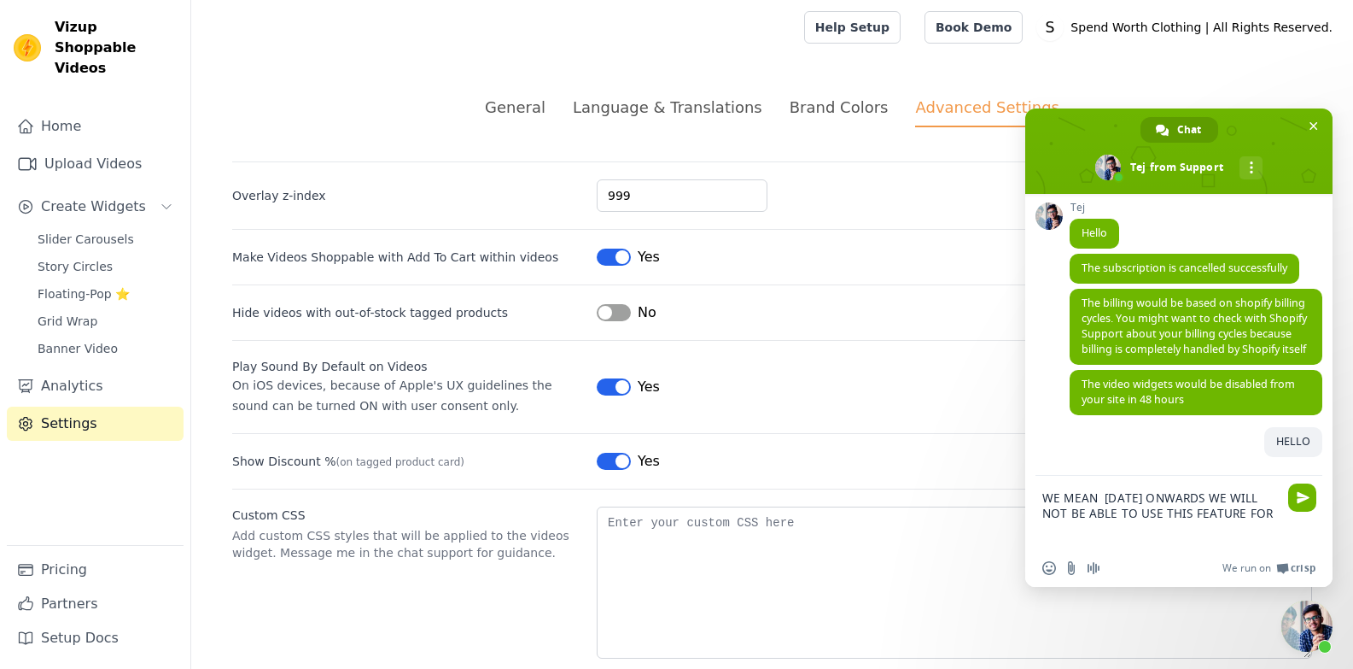
scroll to position [309, 0]
type textarea "WE MEAN [DATE] ONWARDS WE WILL NOT BE ABLE TO USE THIS FEATURE FOR TAGGING OUR …"
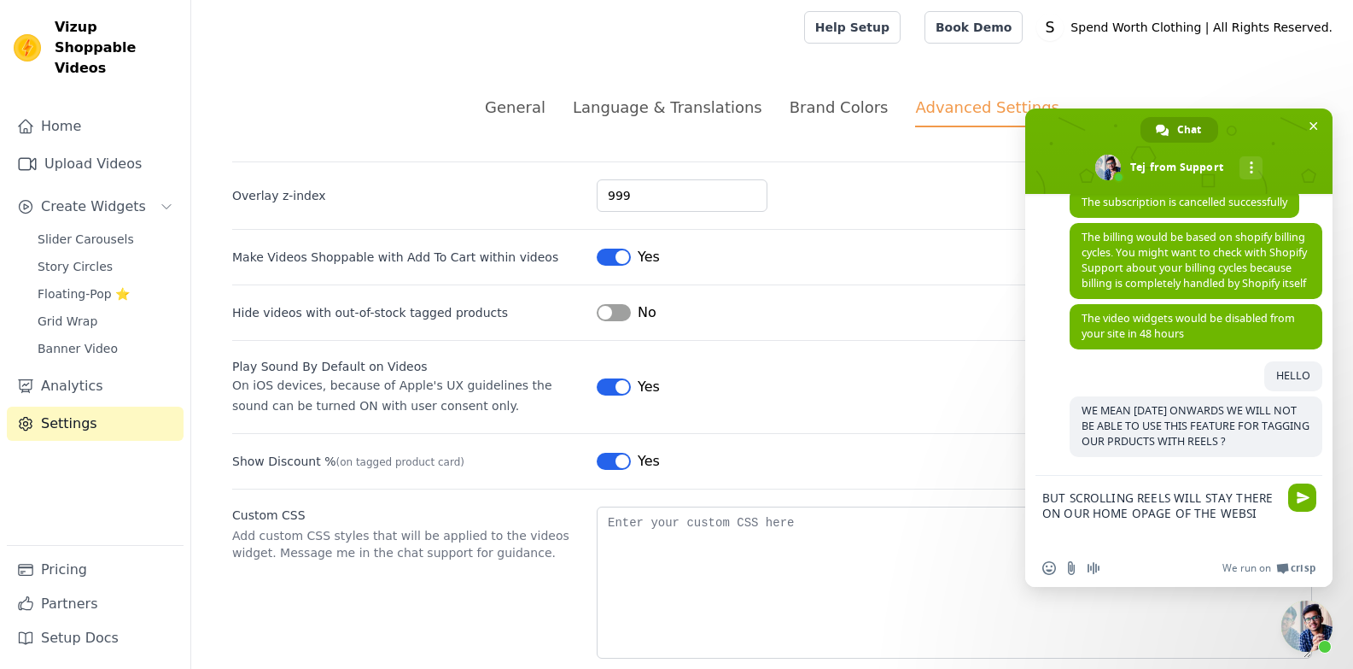
scroll to position [382, 0]
type textarea "BUT SCROLLING REELS WILL STAY THERE ON OUR HOME OPAGE OF THE WEBSITE ?"
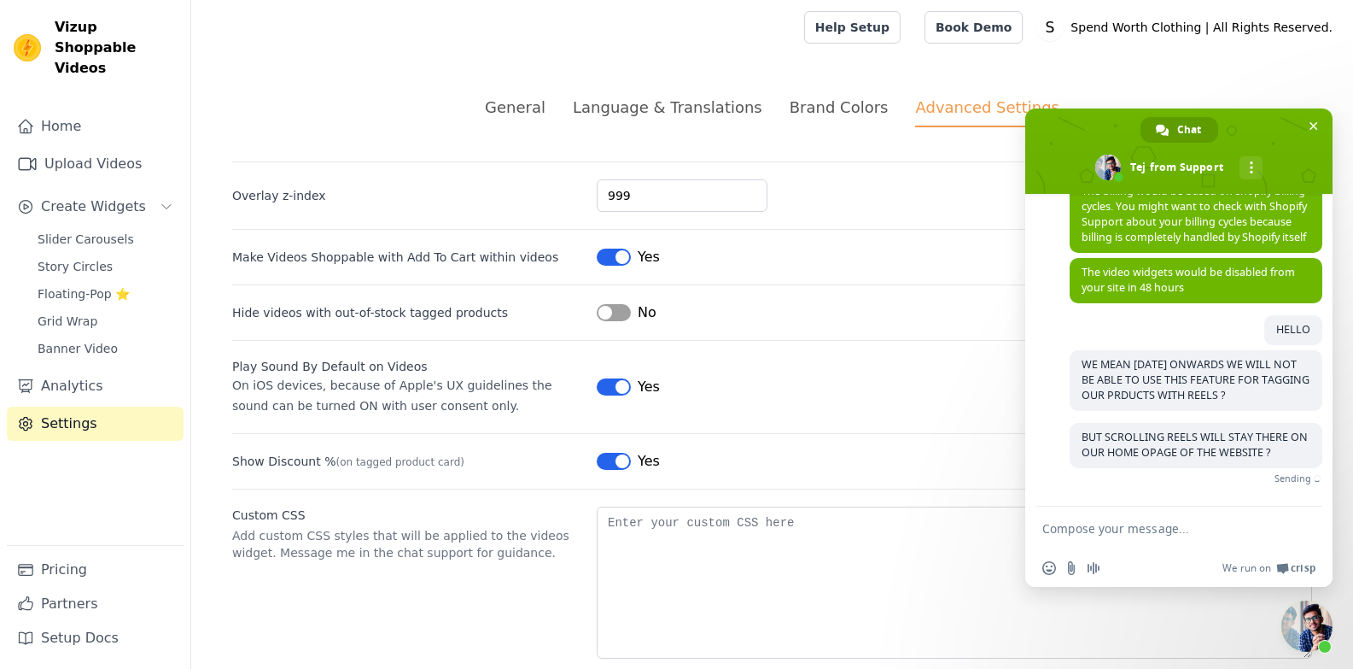
scroll to position [406, 0]
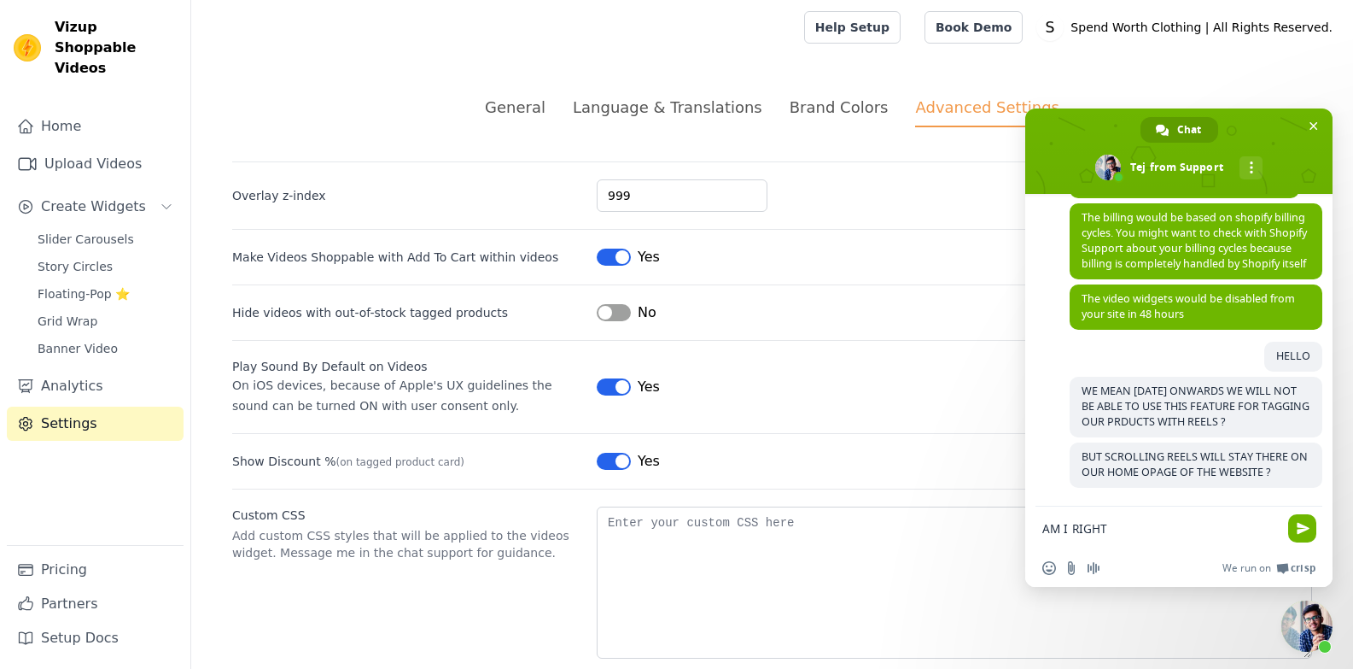
type textarea "AM I RIGHT ?"
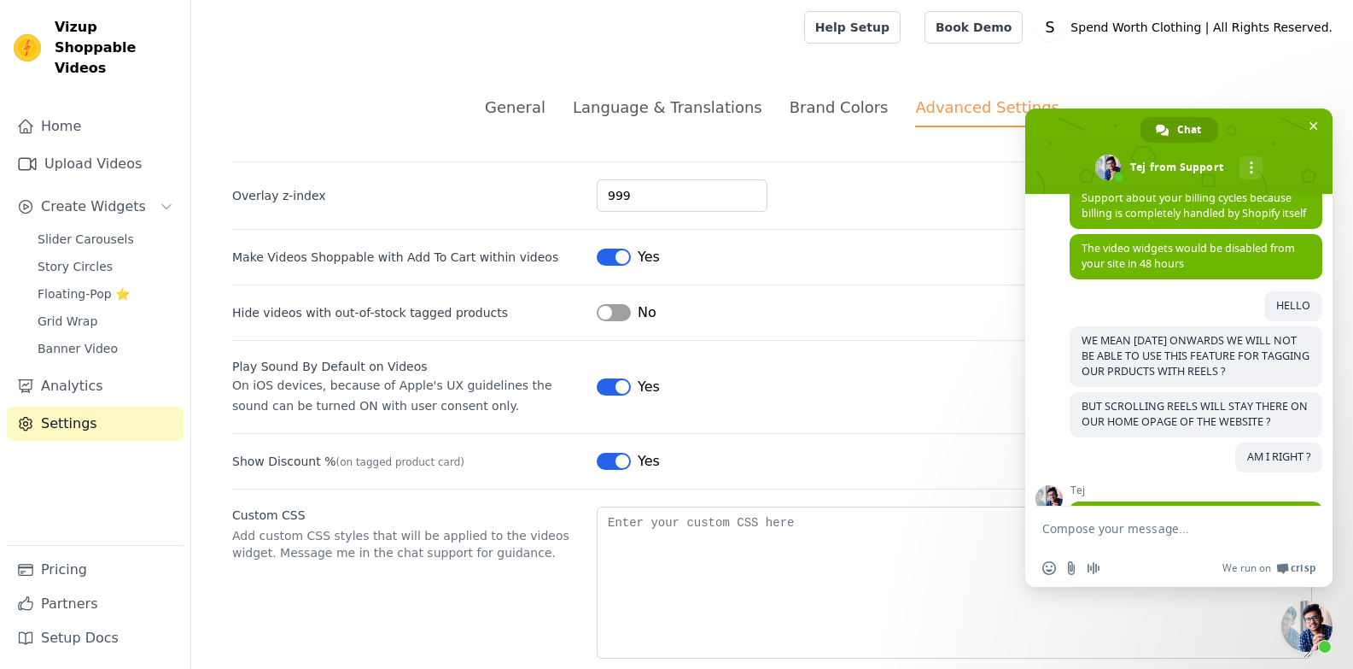
scroll to position [596, 0]
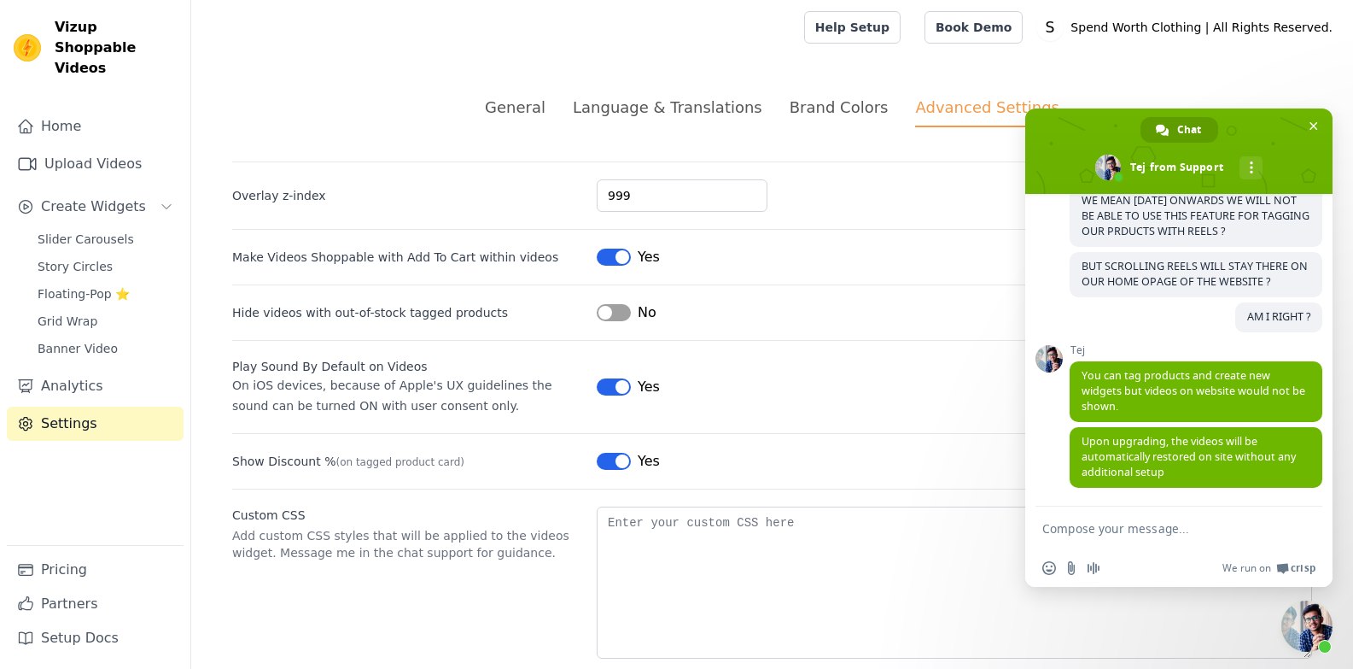
click at [1118, 528] on textarea "Compose your message..." at bounding box center [1161, 527] width 239 height 43
type textarea "I DID NOT GET"
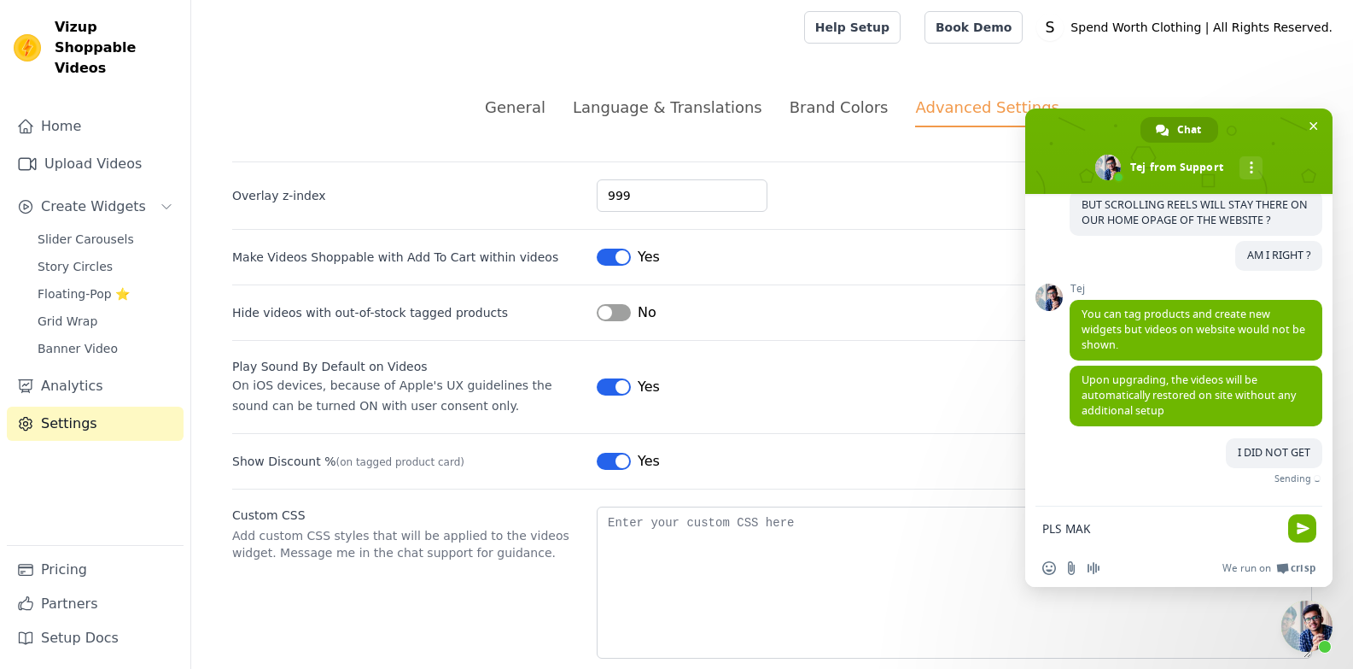
scroll to position [638, 0]
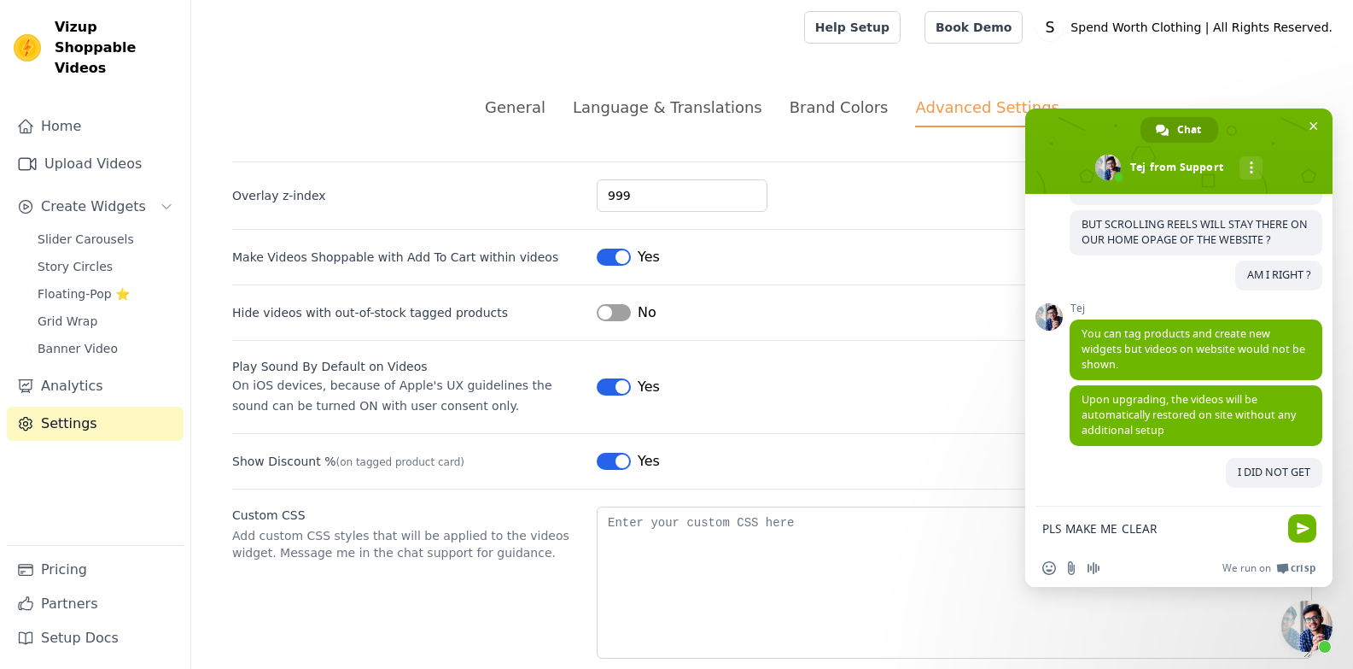
type textarea "PLS MAKE ME CLEAR"
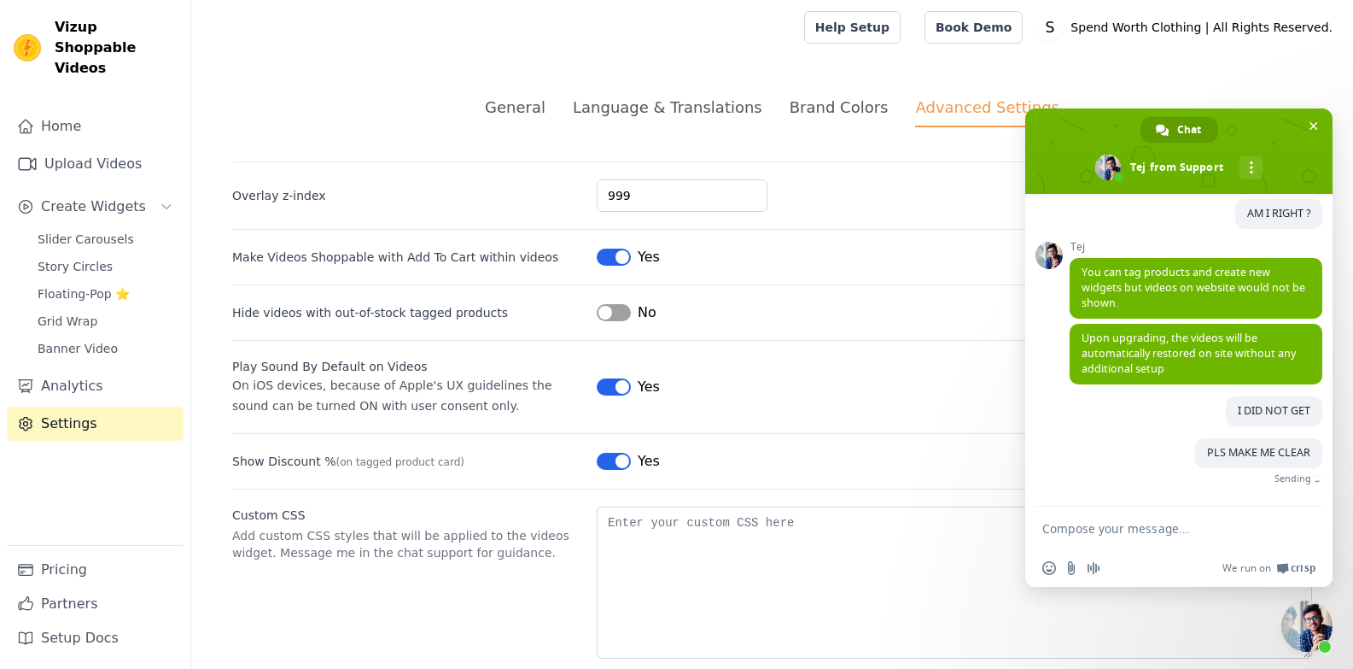
scroll to position [673, 0]
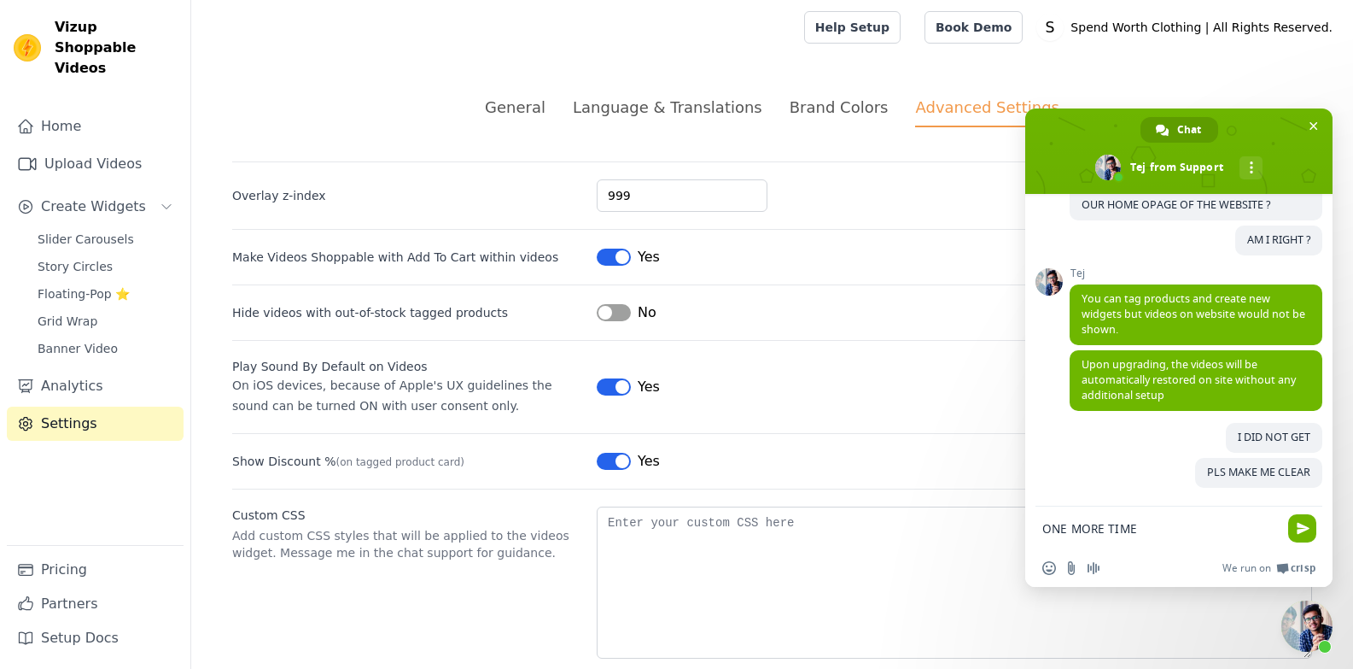
type textarea "ONE MORE TIME'"
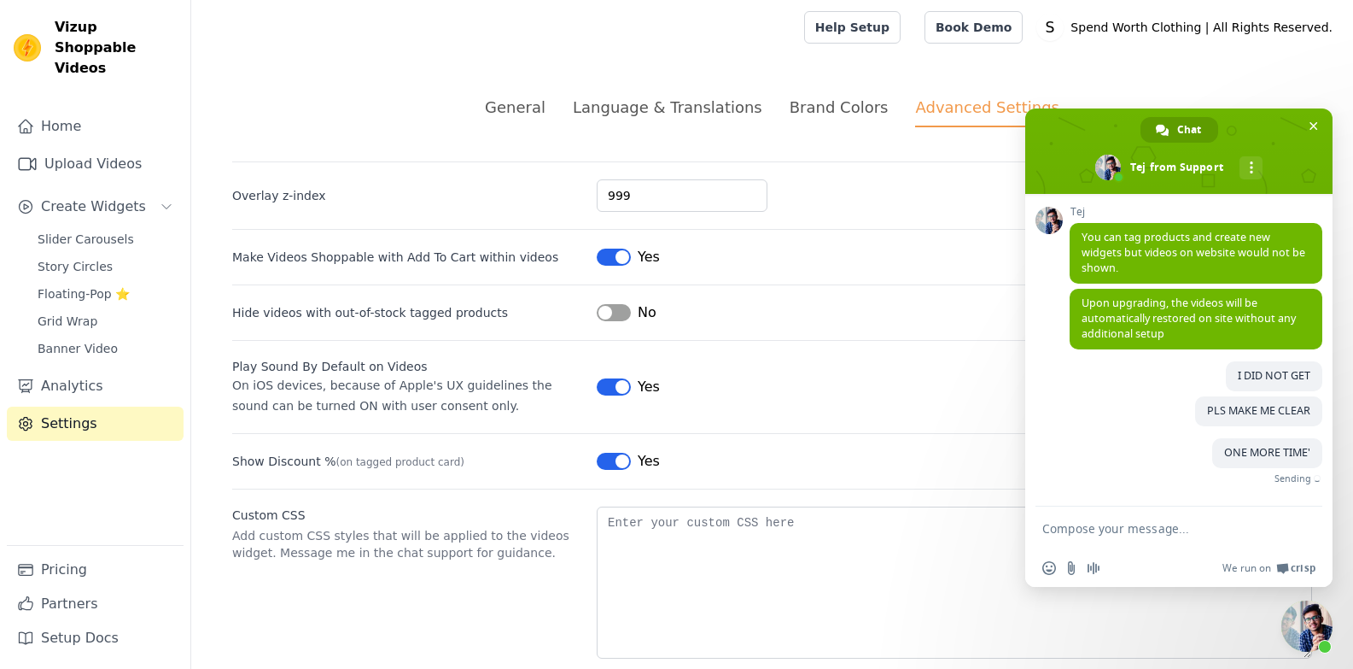
scroll to position [708, 0]
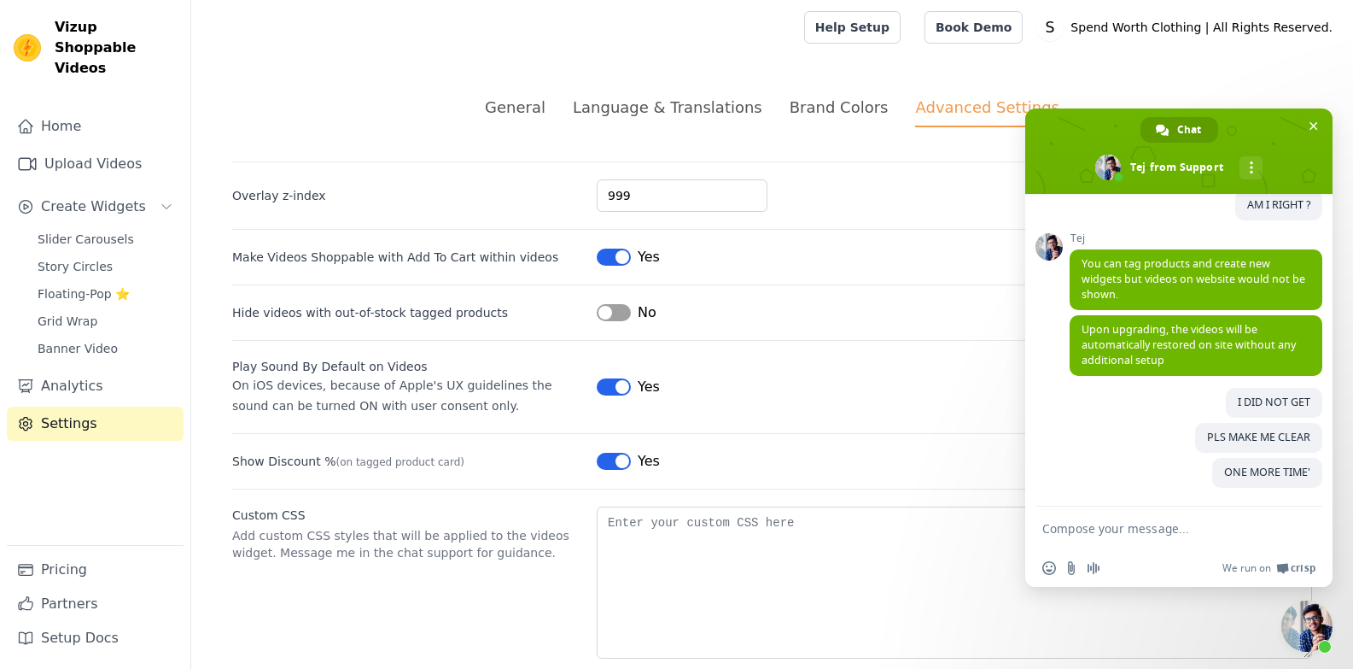
click at [1172, 531] on textarea "Compose your message..." at bounding box center [1161, 527] width 239 height 43
type textarea "B"
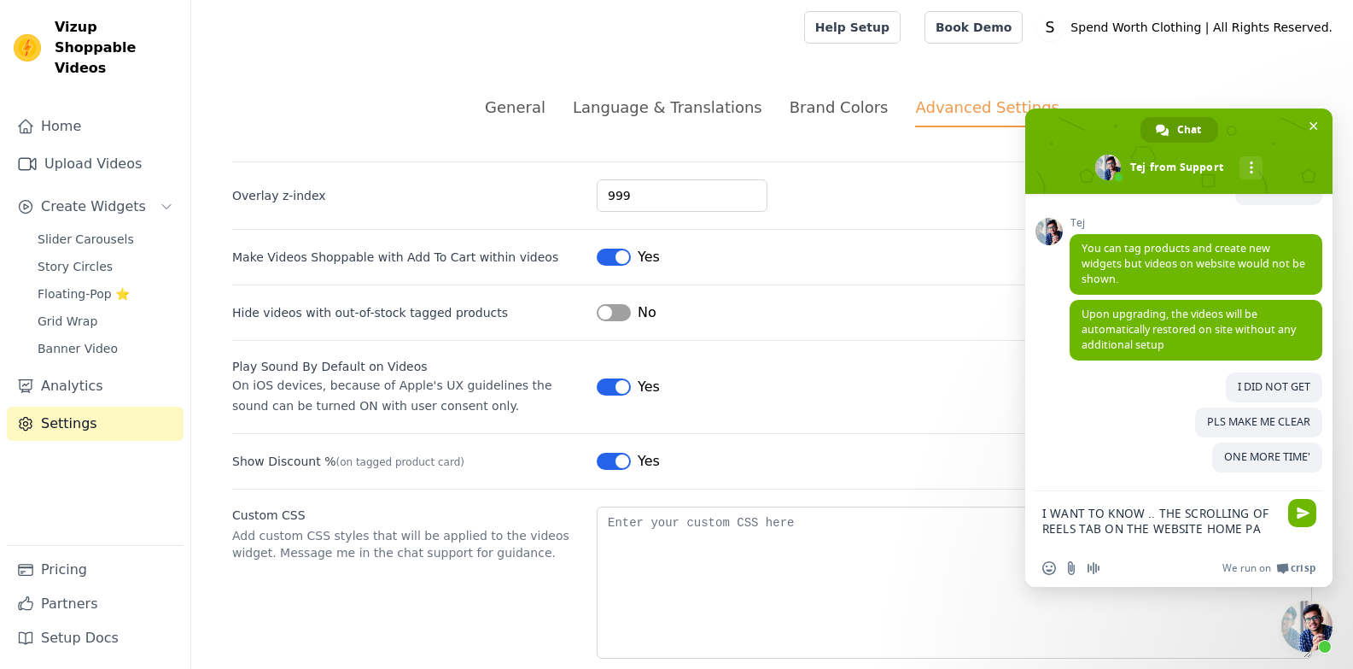
scroll to position [734, 0]
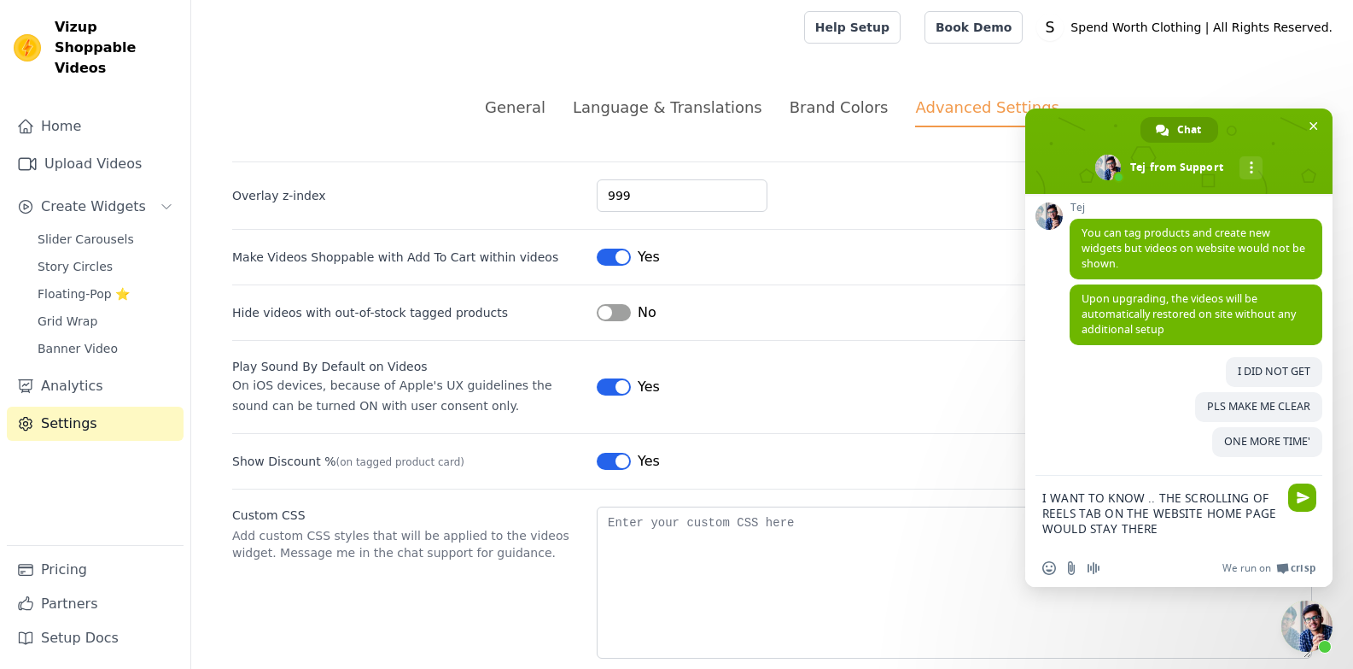
type textarea "I WANT TO KNOW .. THE SCROLLING OF REELS TAB ON THE WEBSITE HOME PAGE WOULD STA…"
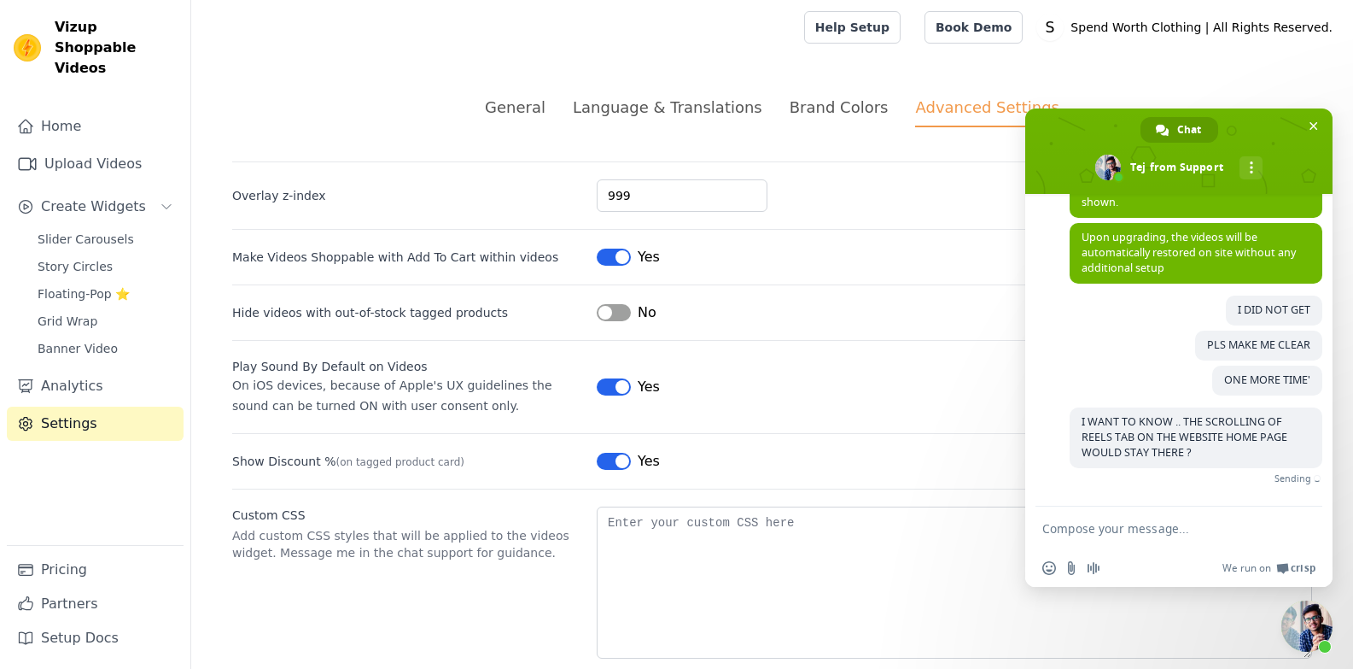
scroll to position [774, 0]
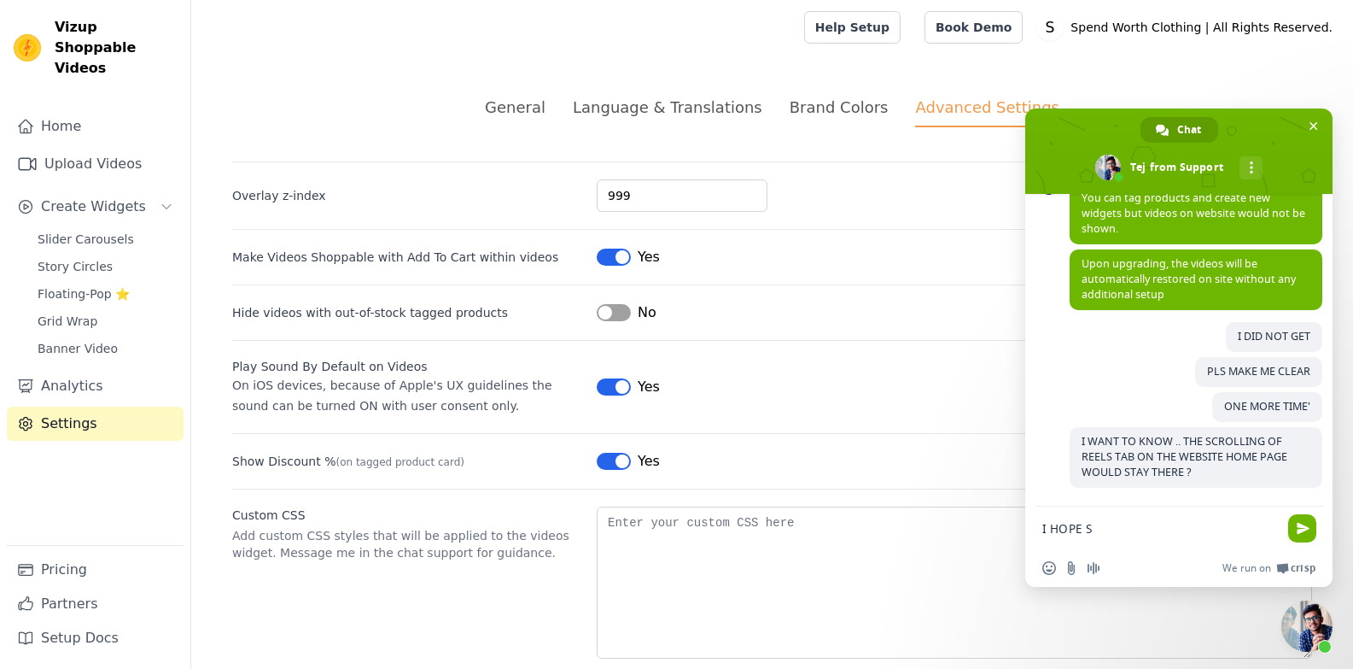
type textarea "I HOPE SO"
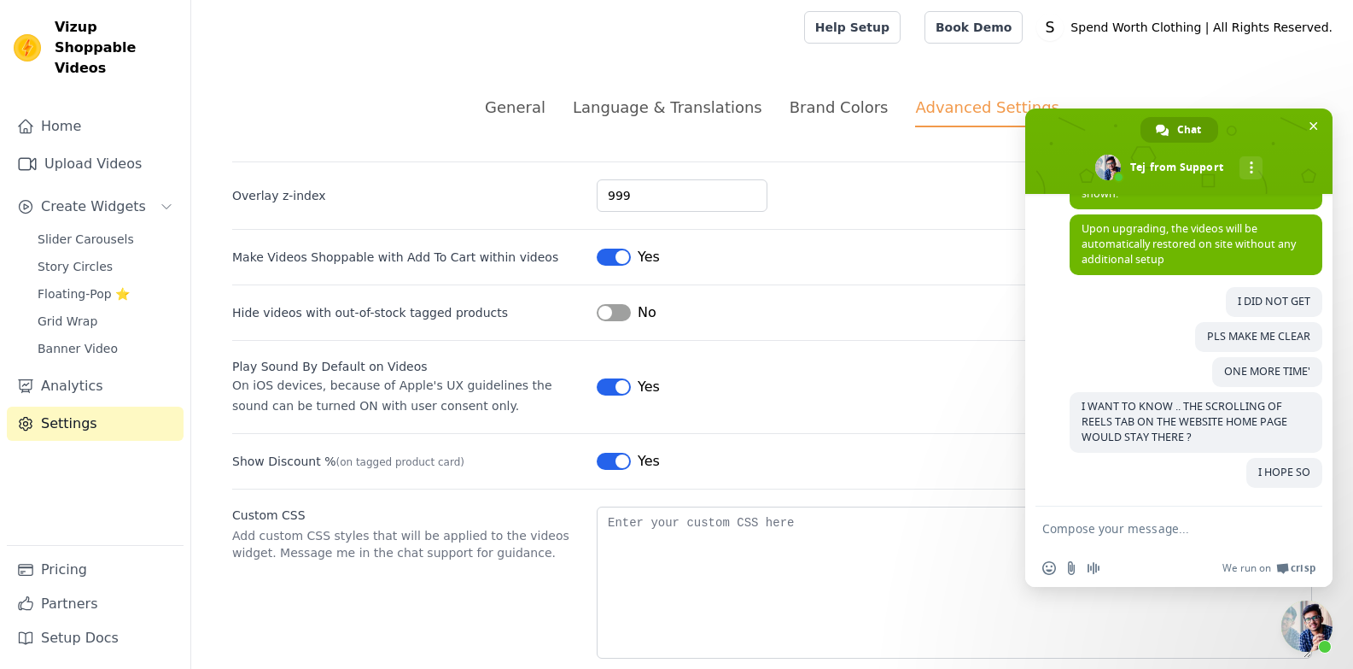
scroll to position [809, 0]
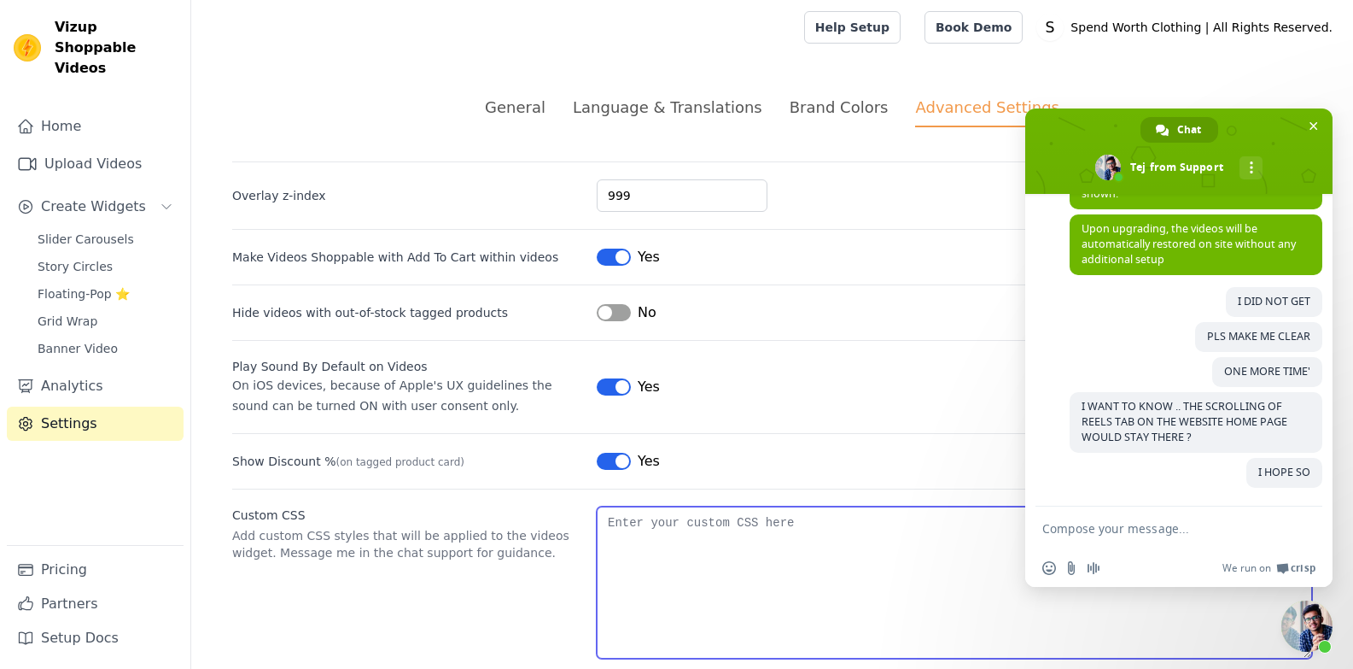
drag, startPoint x: 680, startPoint y: 525, endPoint x: 791, endPoint y: 583, distance: 125.3
click at [791, 583] on textarea "Custom CSS" at bounding box center [954, 582] width 715 height 152
drag, startPoint x: 791, startPoint y: 583, endPoint x: 762, endPoint y: 581, distance: 29.1
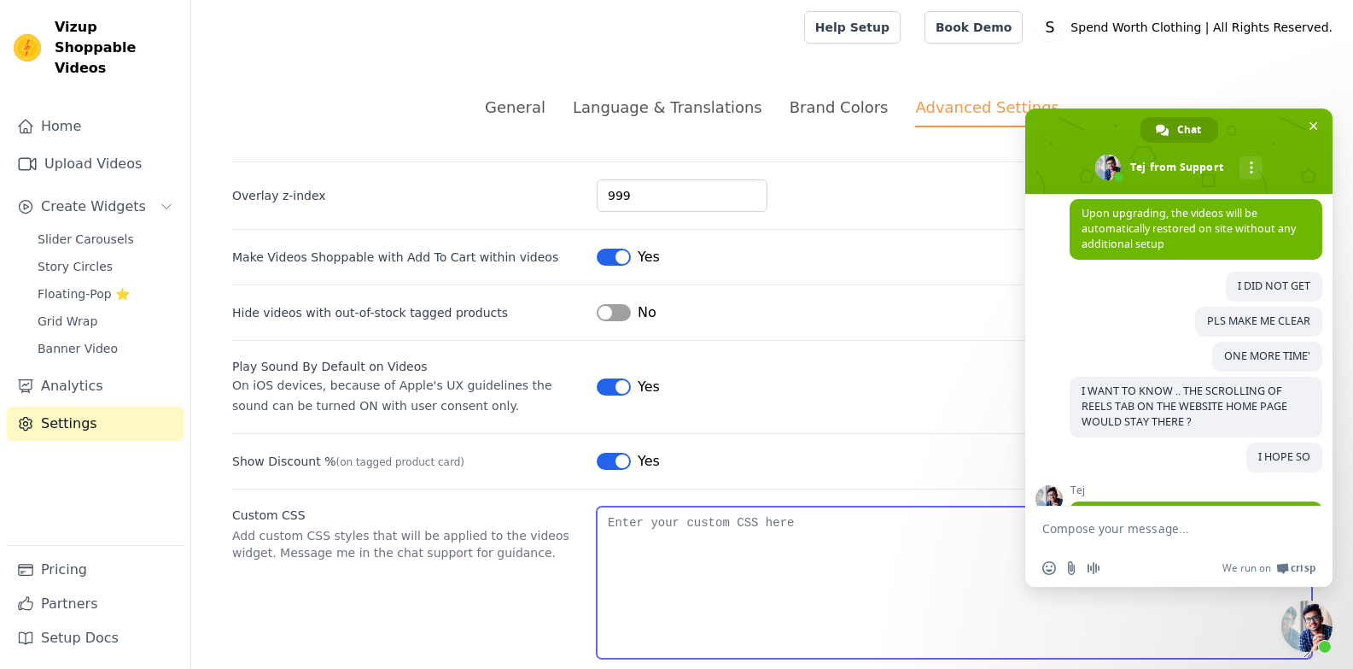
scroll to position [914, 0]
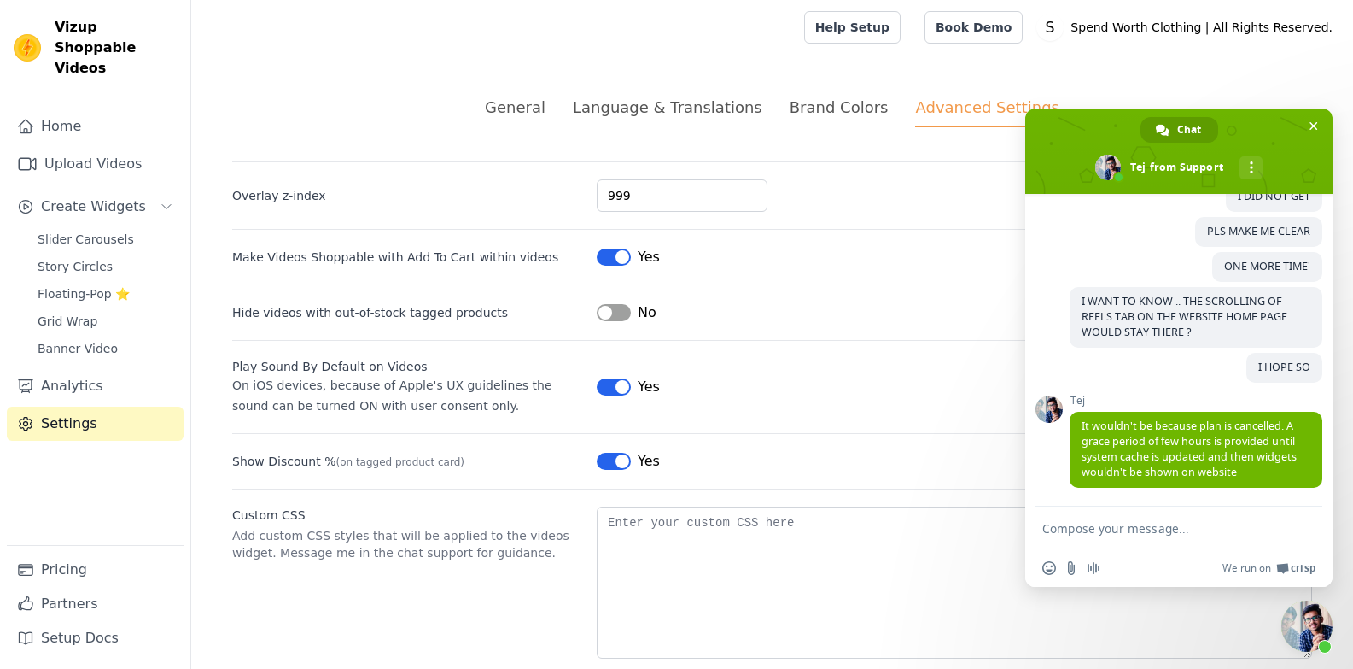
drag, startPoint x: 762, startPoint y: 581, endPoint x: 1123, endPoint y: 526, distance: 365.3
click at [1123, 526] on textarea "Compose your message..." at bounding box center [1161, 527] width 239 height 43
type textarea "OK"
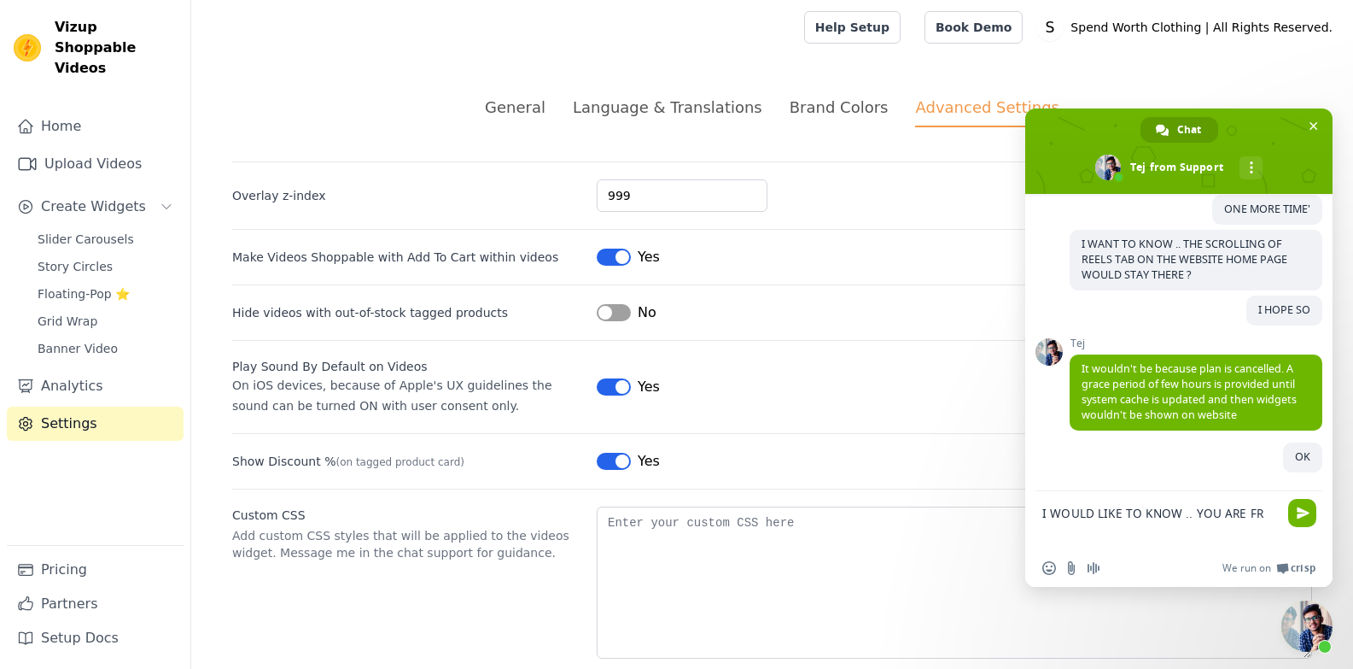
scroll to position [971, 0]
type textarea "I WOULD LIKE TO KNOW .. YOU ARE FROM SHOPIFY"
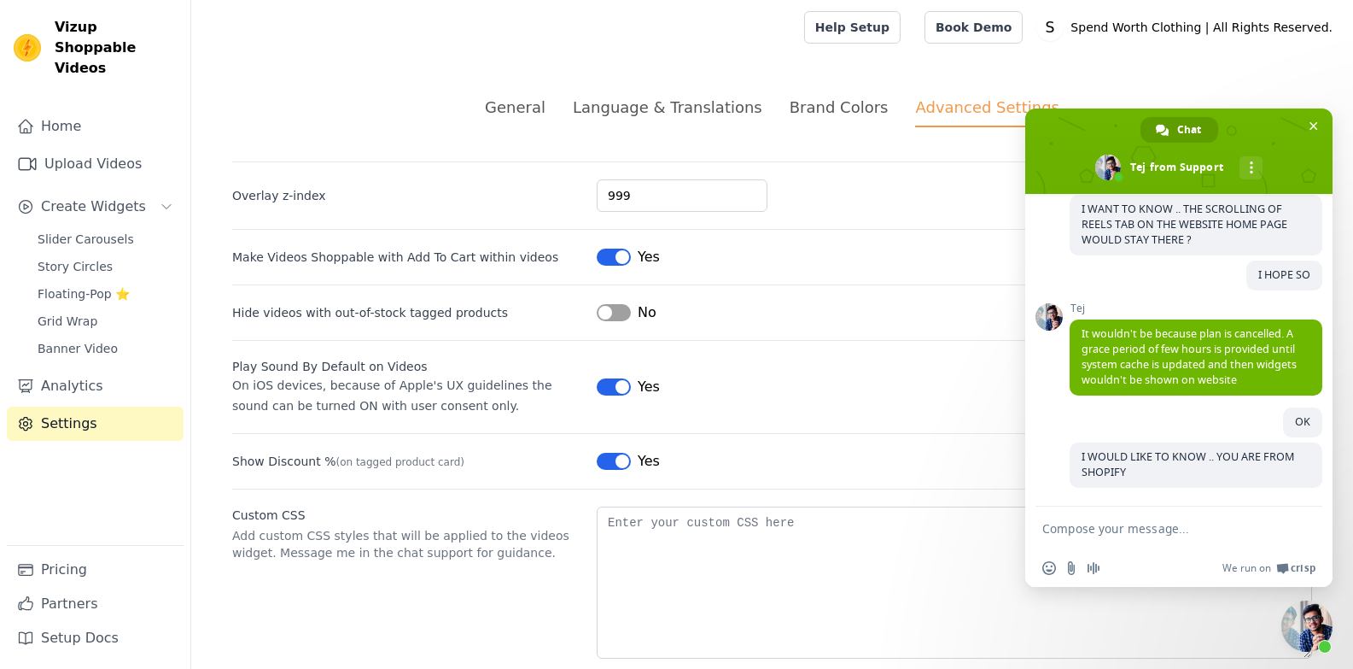
scroll to position [1006, 0]
click at [1176, 529] on textarea "OR FROM THIS [PARTICLAR APP" at bounding box center [1161, 527] width 239 height 43
click at [1132, 534] on textarea "OR FROM THIS [PARTICULAR APP" at bounding box center [1161, 527] width 239 height 43
click at [1238, 533] on textarea "OR FROM THIS PARTICULAR APP" at bounding box center [1161, 527] width 239 height 43
type textarea "OR FROM THIS PARTICULAR APP ?"
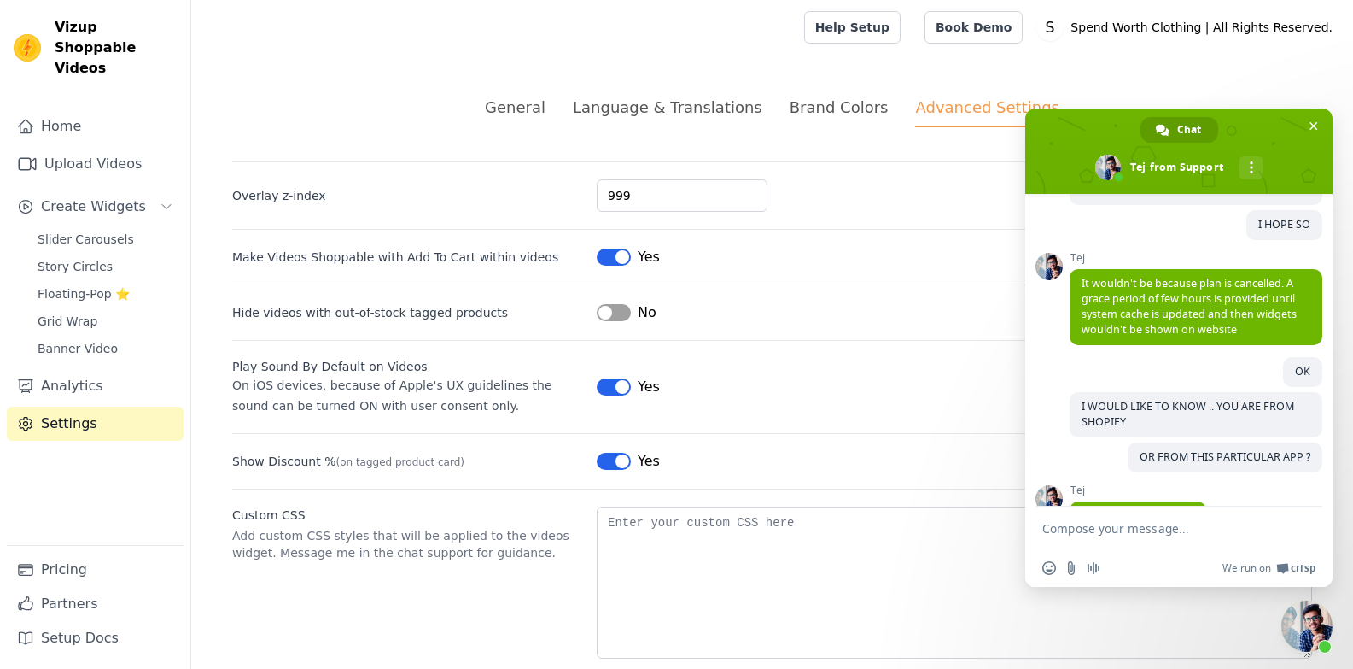
scroll to position [1100, 0]
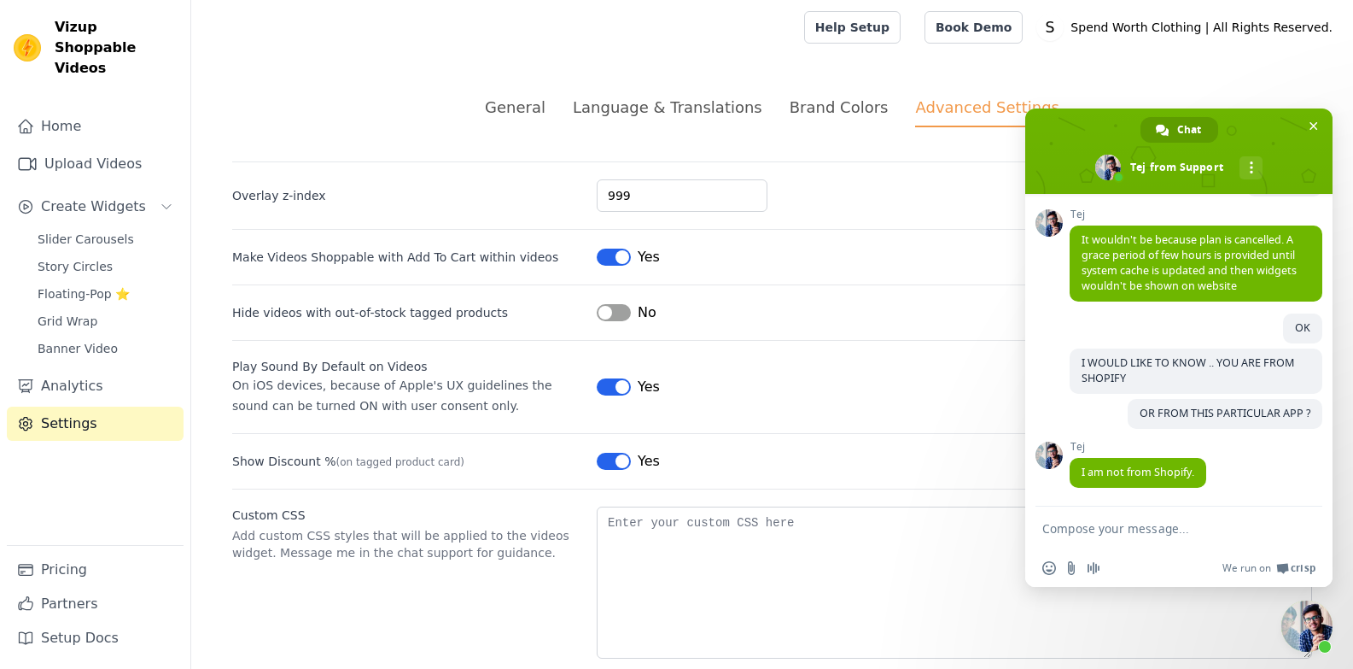
click at [1073, 531] on textarea "Compose your message..." at bounding box center [1161, 527] width 239 height 43
type textarea "OK .."
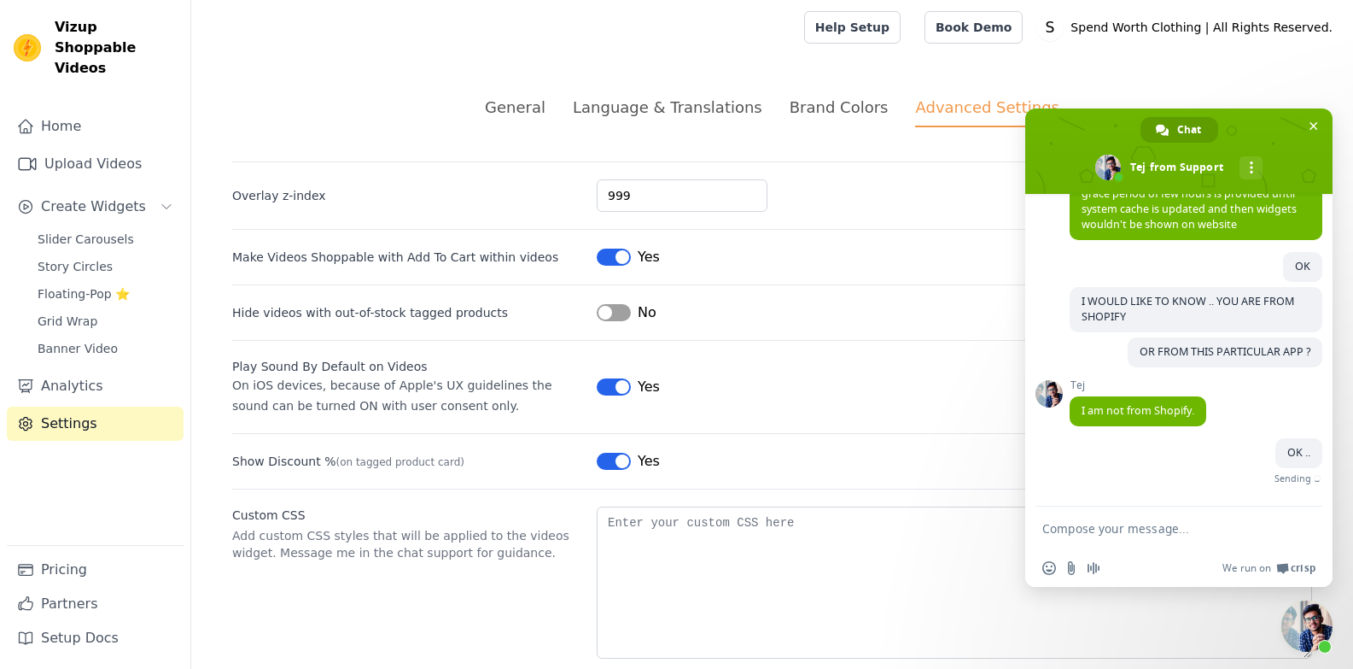
scroll to position [1142, 0]
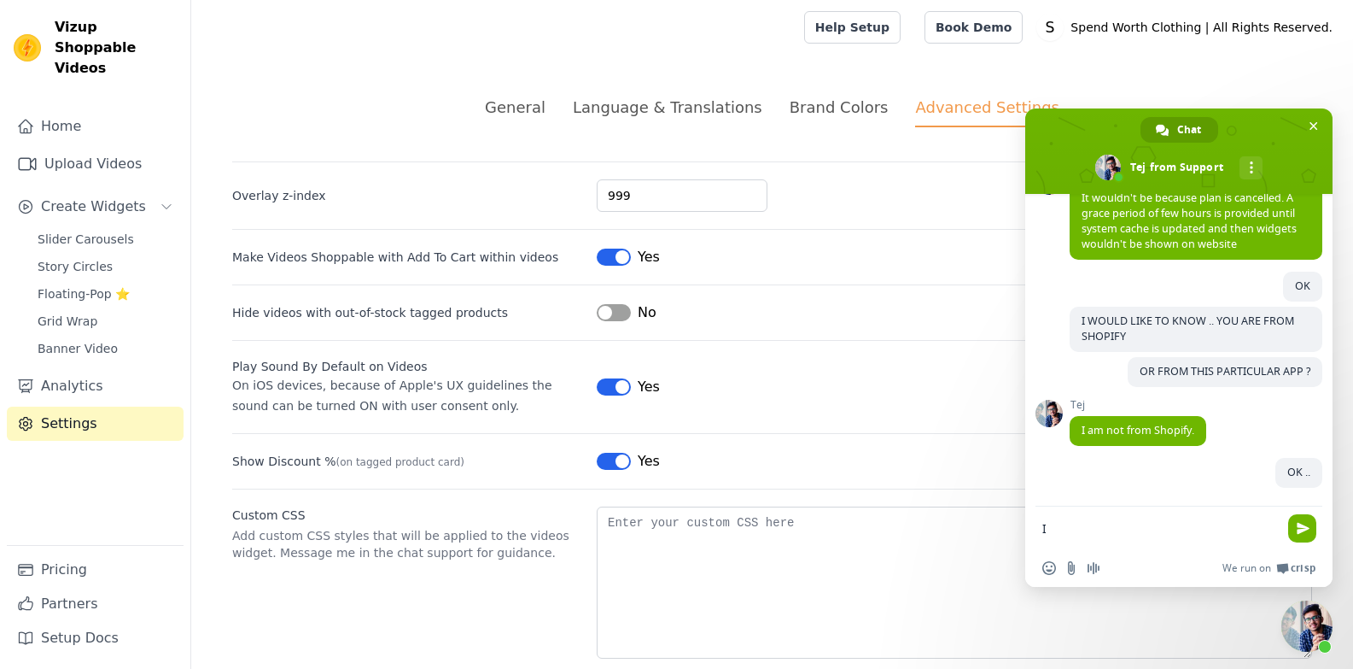
type textarea "I"
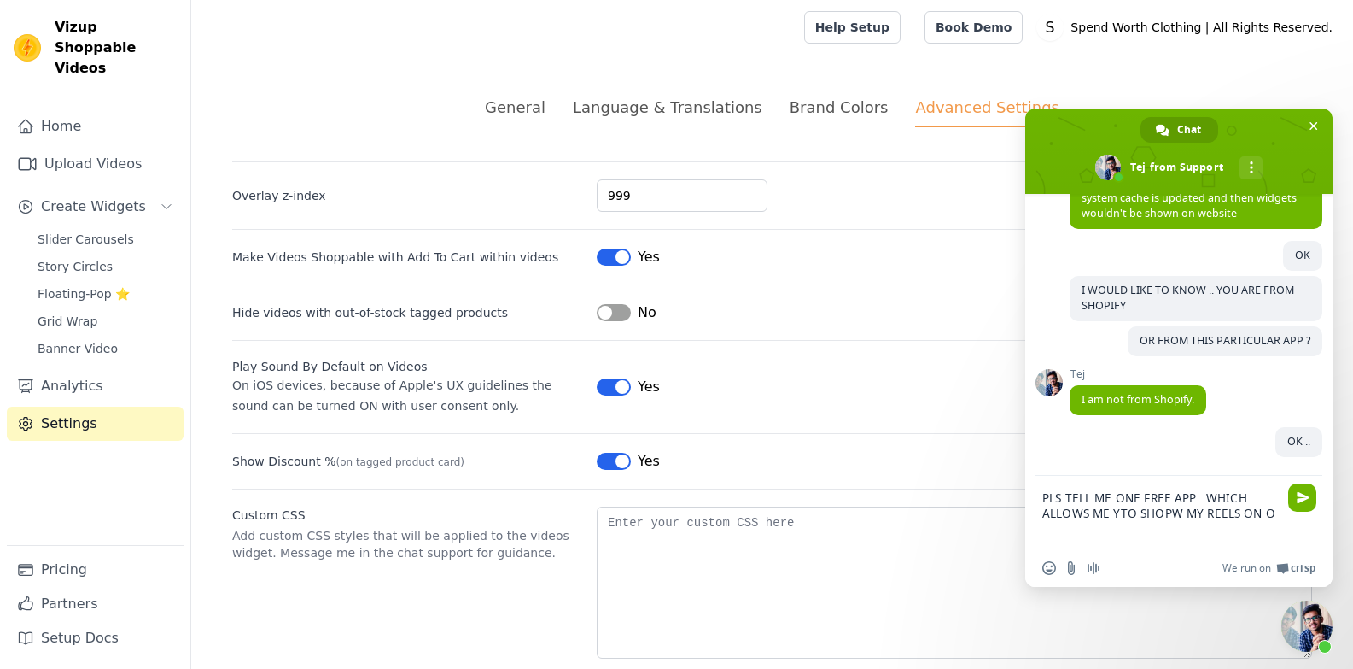
scroll to position [1161, 0]
type textarea "PLS TELL ME ONE FREE APP.. WHICH ALLOWS ME YTO SHOPW MY REELS ON OUR WEBSITE HO…"
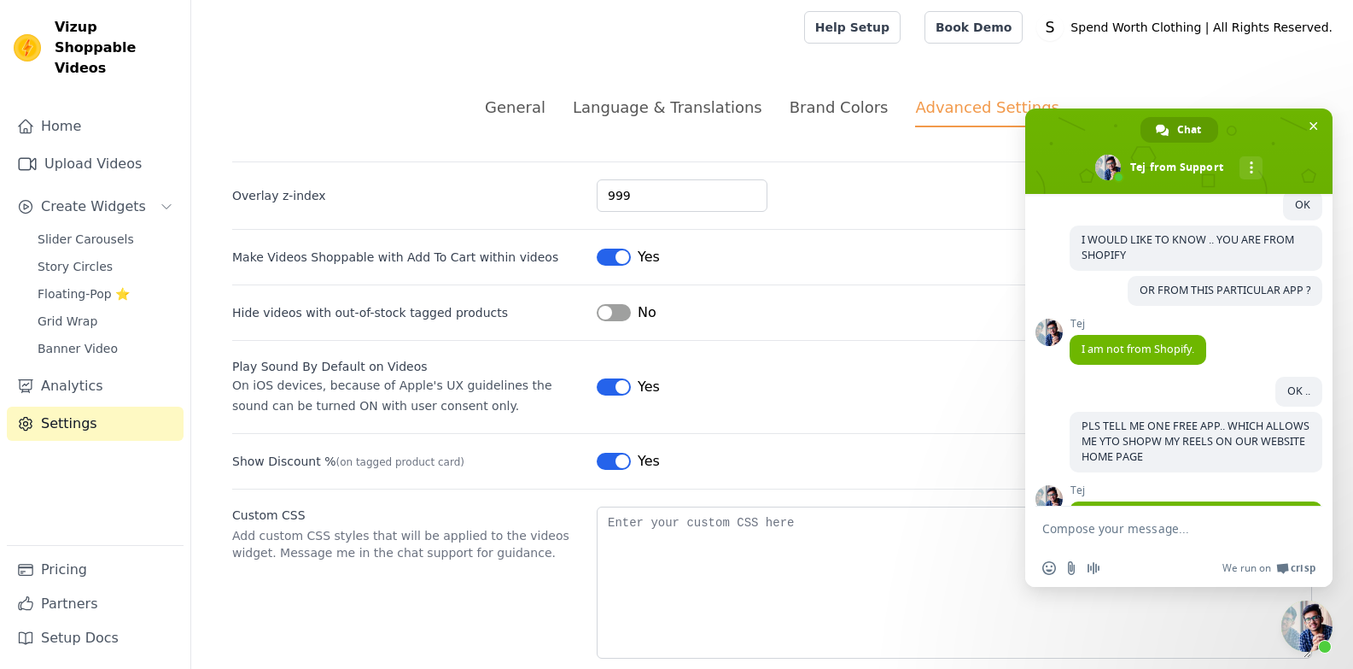
scroll to position [1374, 0]
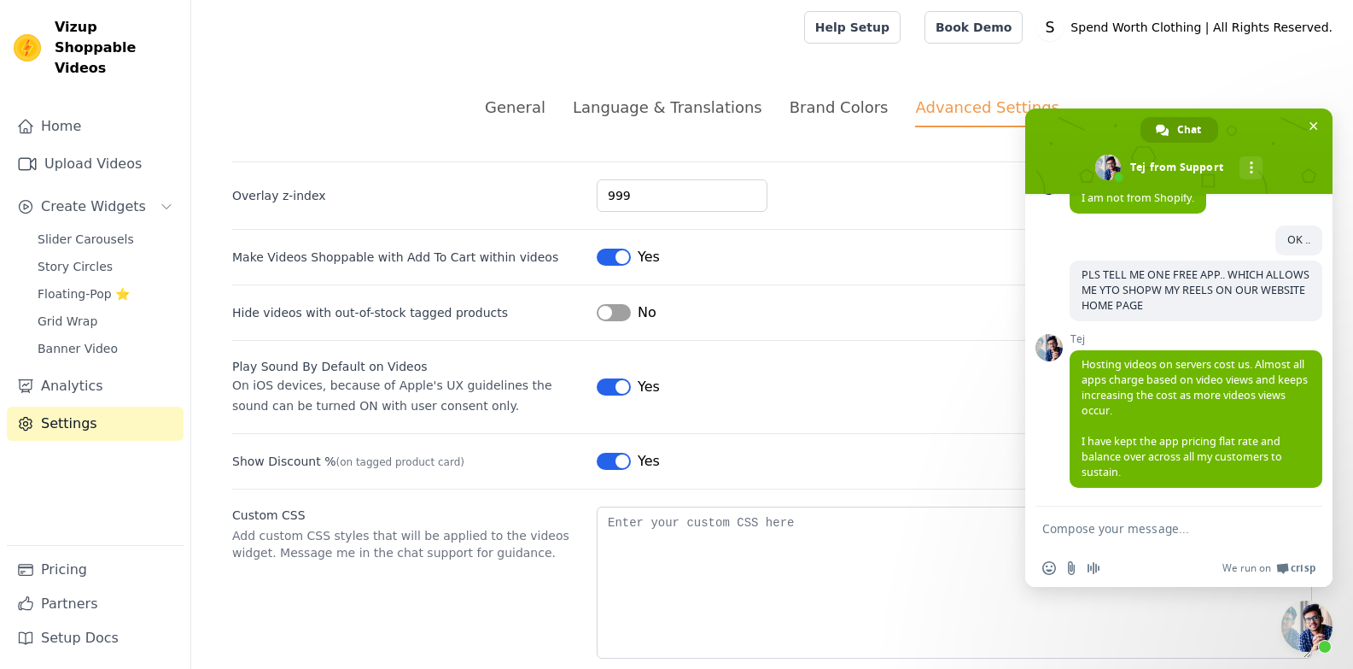
click at [1106, 534] on textarea "Compose your message..." at bounding box center [1161, 527] width 239 height 43
type textarea "CANT WE CONNECT OVER THE CALL ?"
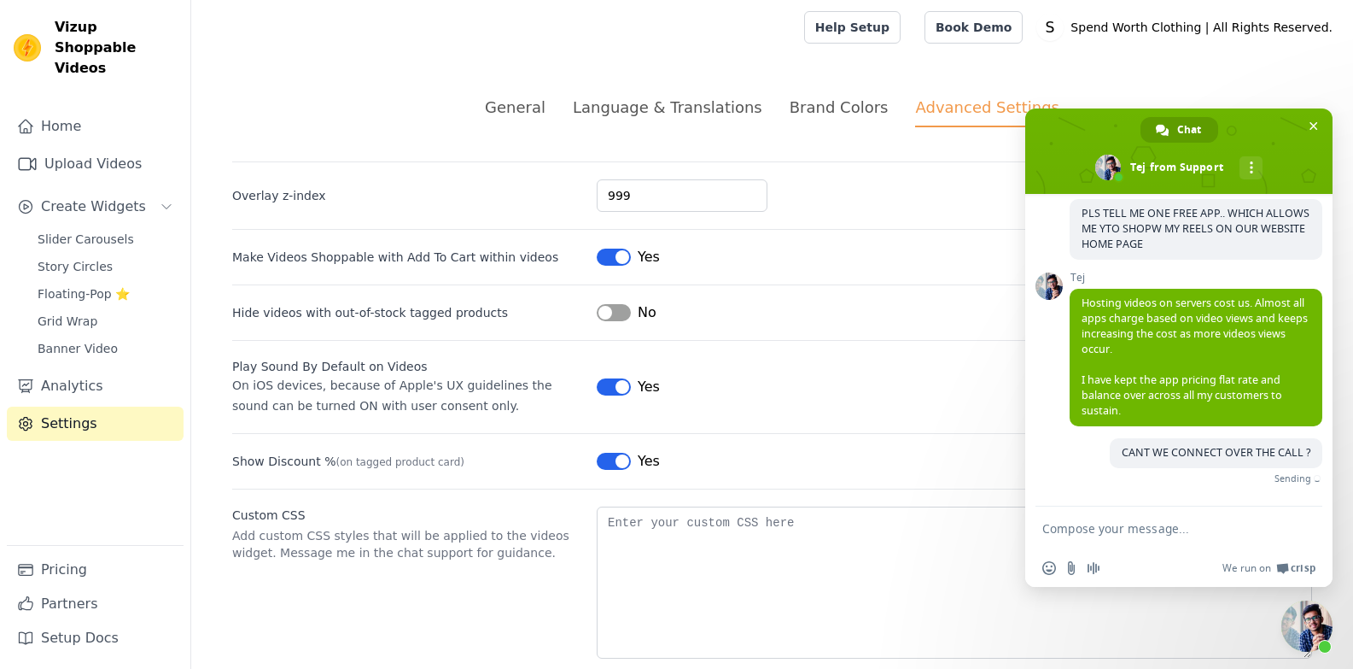
scroll to position [1416, 0]
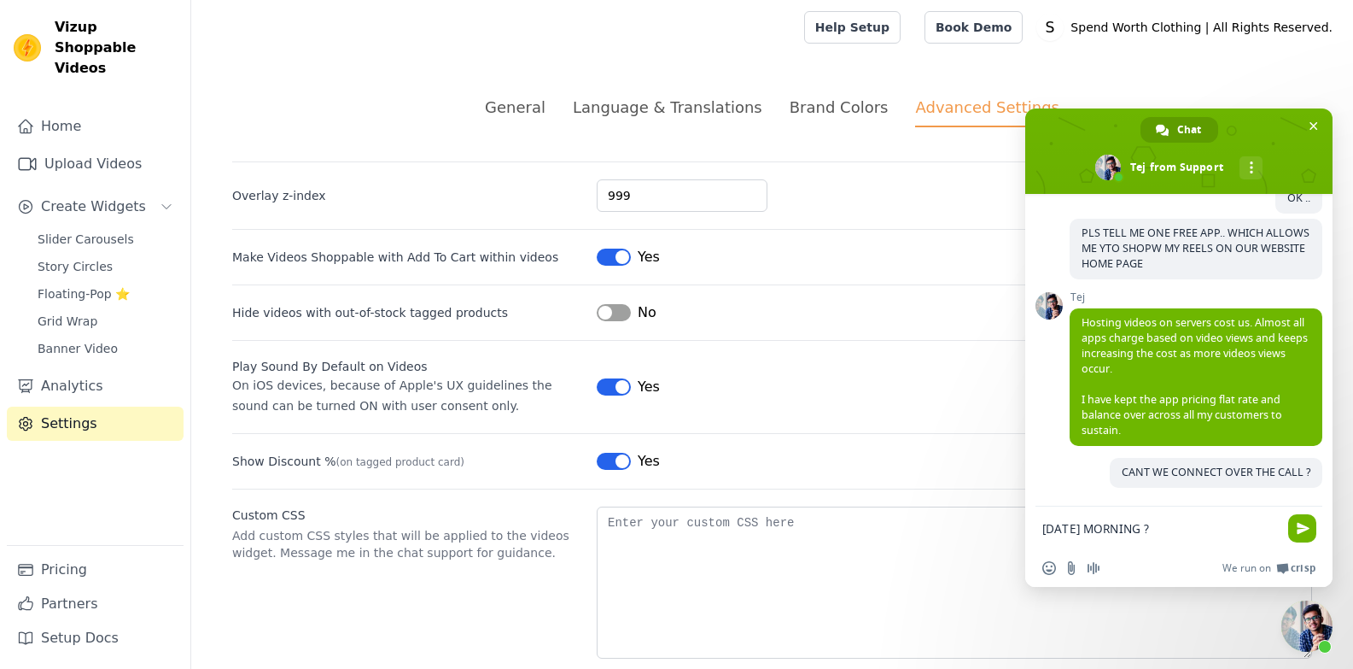
type textarea "[DATE] MORNING ??"
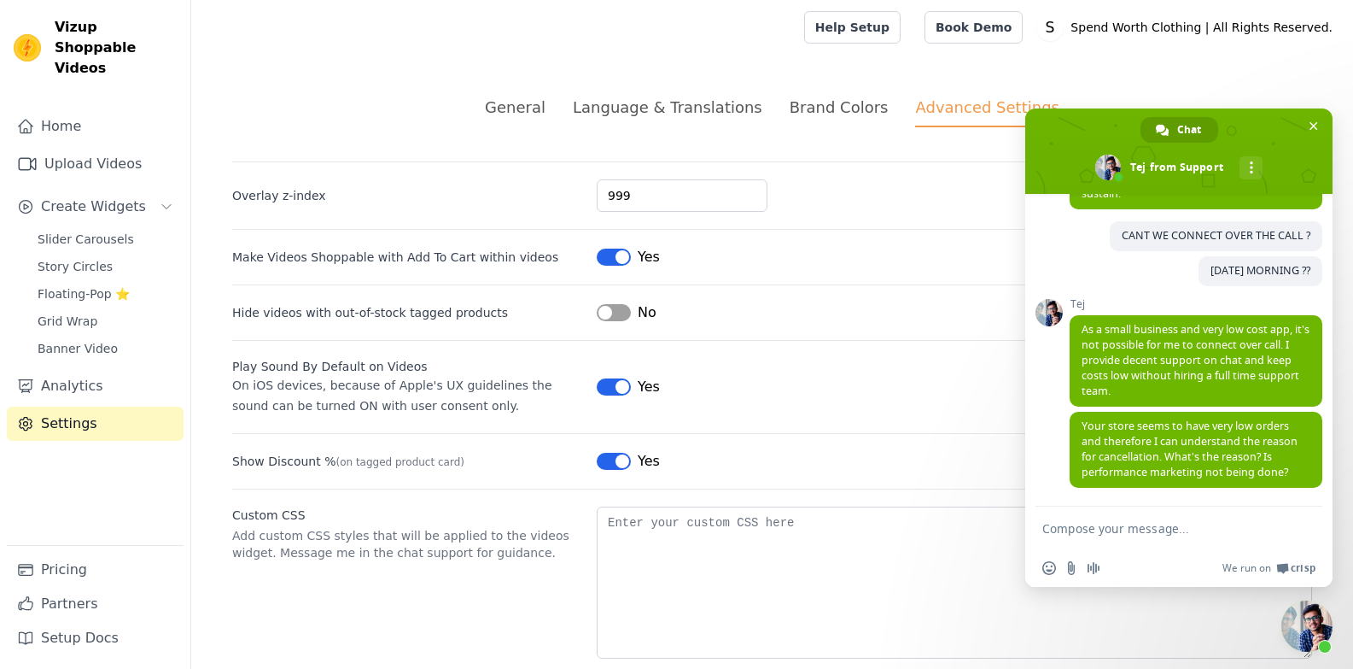
scroll to position [1718, 0]
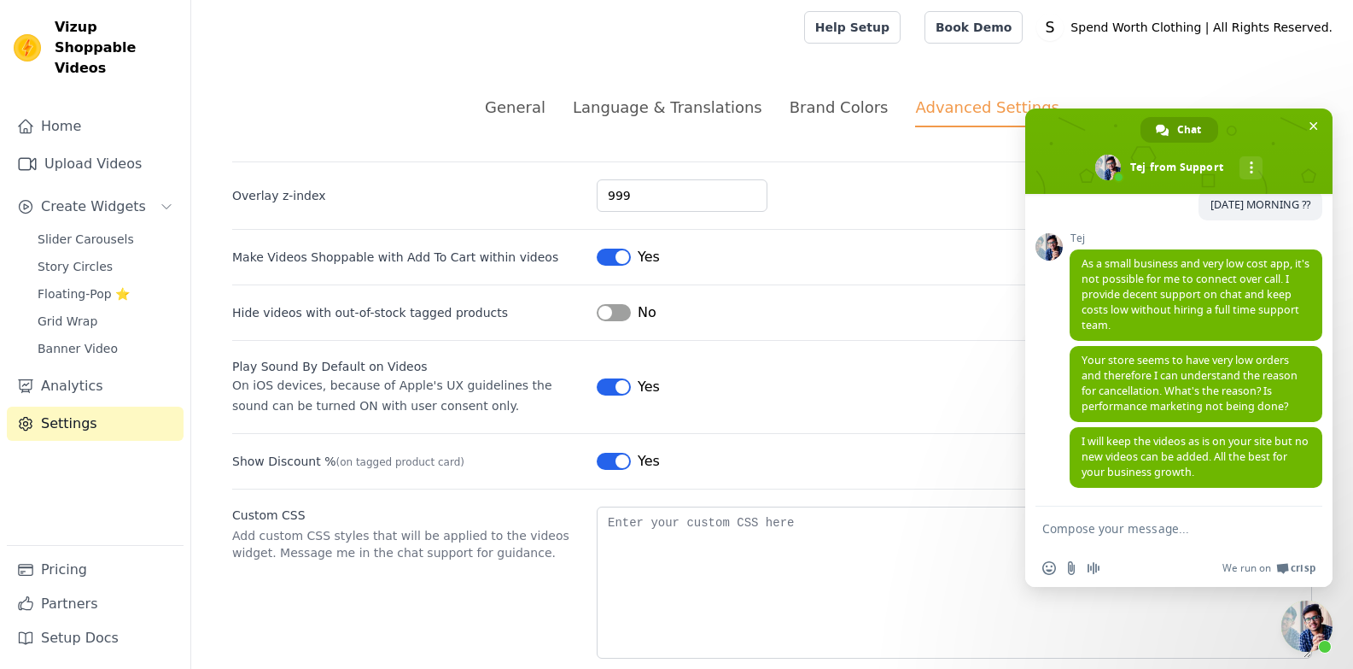
click at [1136, 529] on textarea "Compose your message..." at bounding box center [1161, 527] width 239 height 43
type textarea "OK DEAR THANKS VERY MUCH FOR THIS"
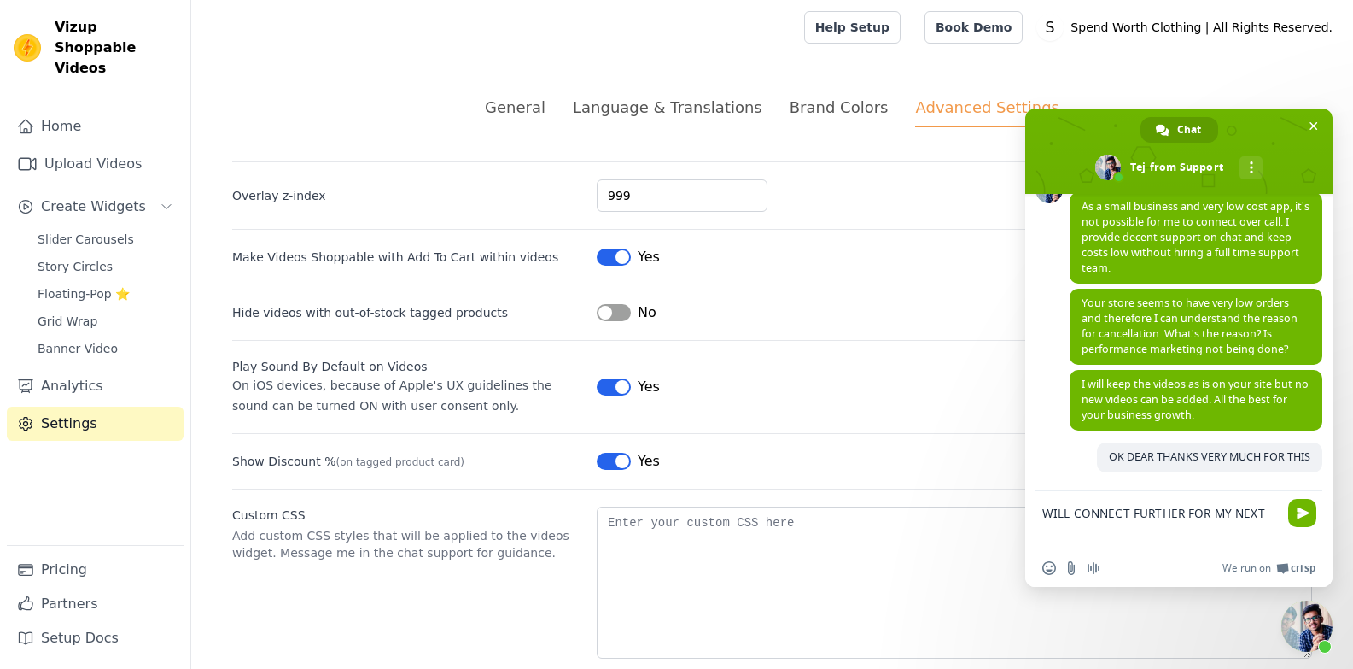
scroll to position [1775, 0]
type textarea "WILL CONNECT FURTHER FOR MY NEXT CONCERN"
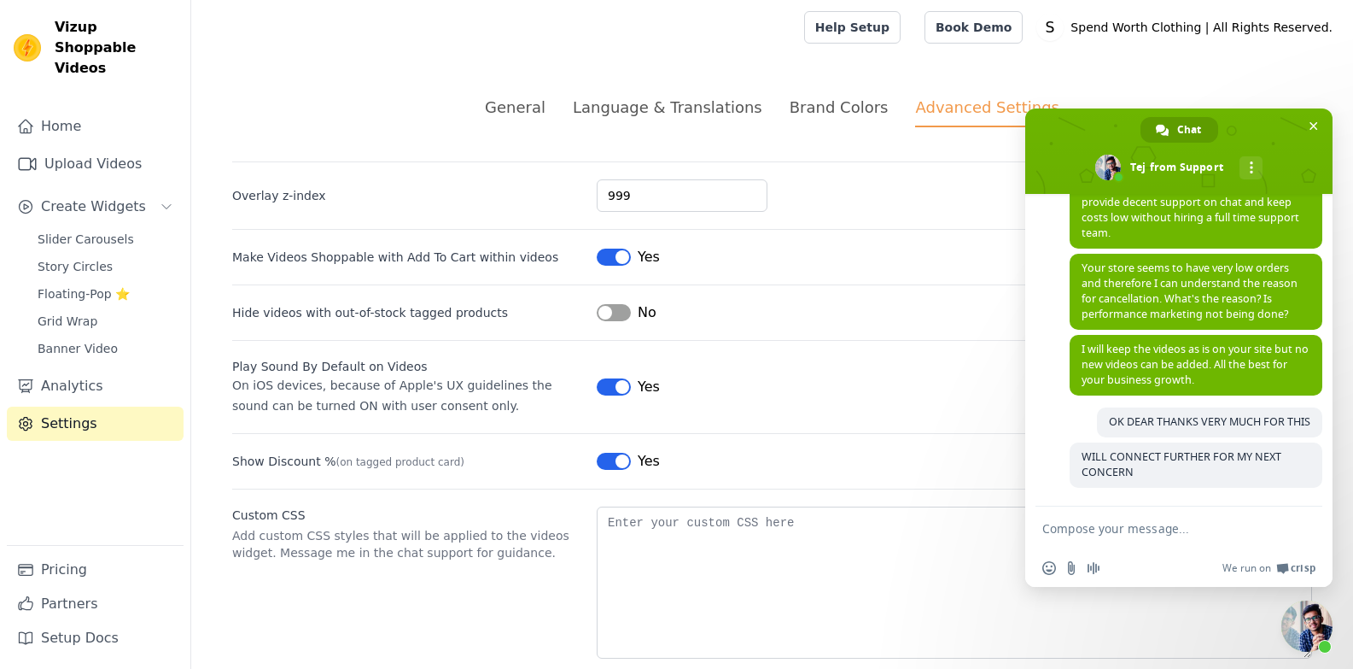
scroll to position [1810, 0]
type textarea "THSNKS ALOT"
type textarea "]"
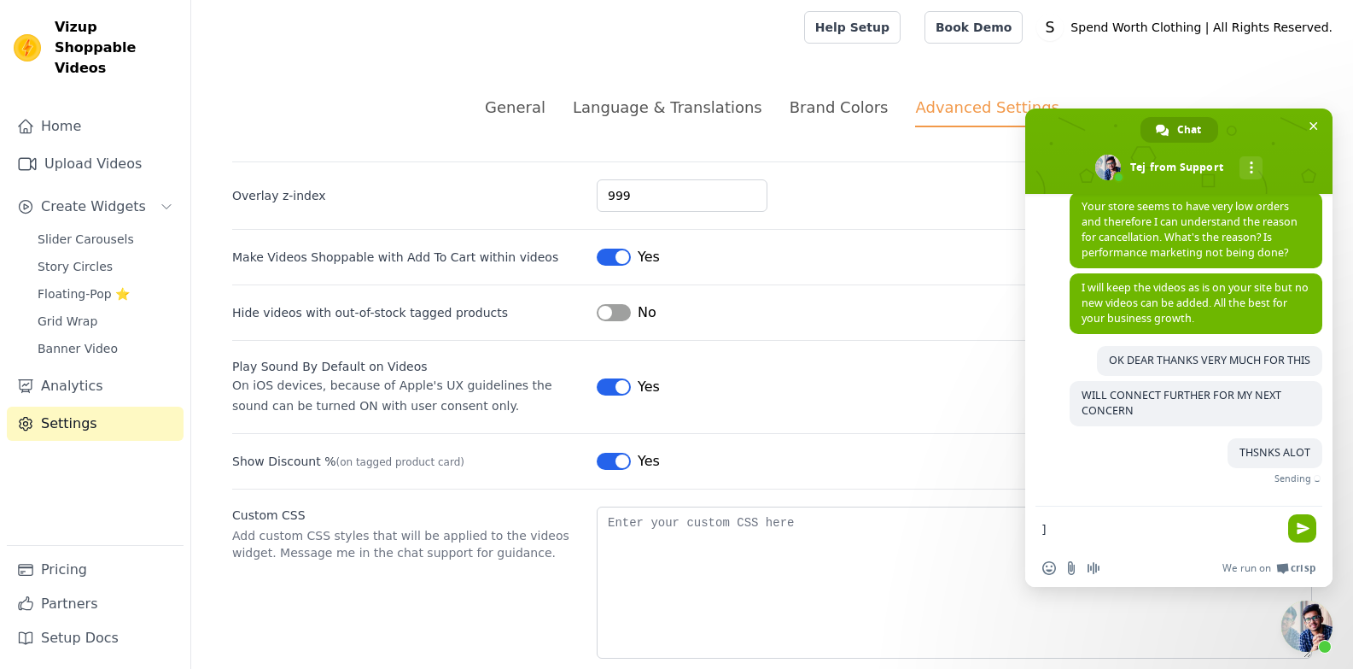
scroll to position [1845, 0]
